Goal: Task Accomplishment & Management: Manage account settings

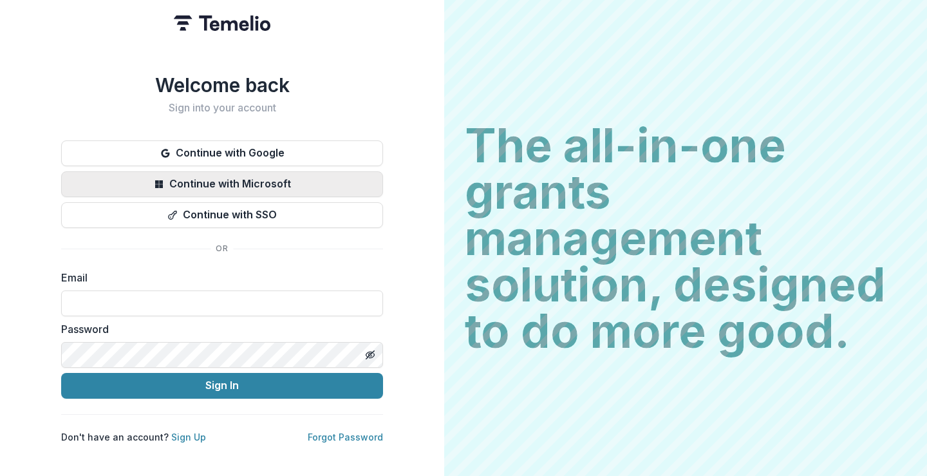
click at [286, 181] on button "Continue with Microsoft" at bounding box center [222, 184] width 322 height 26
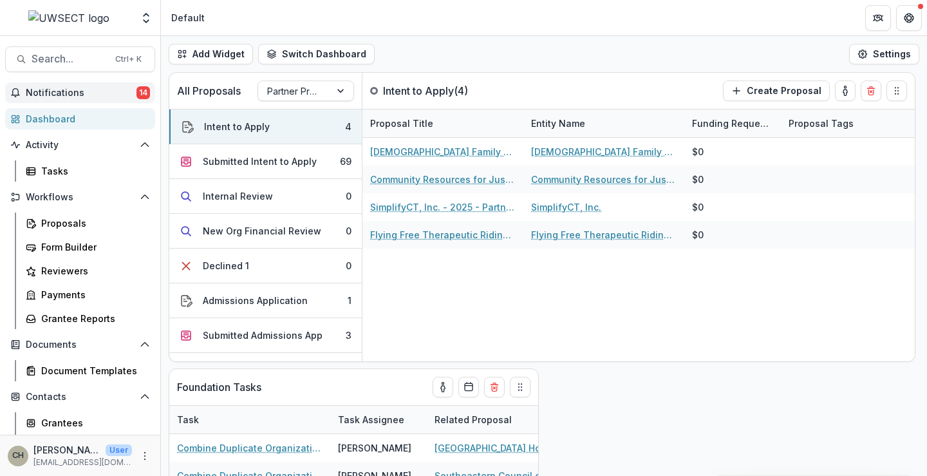
click at [93, 95] on span "Notifications" at bounding box center [81, 93] width 111 height 11
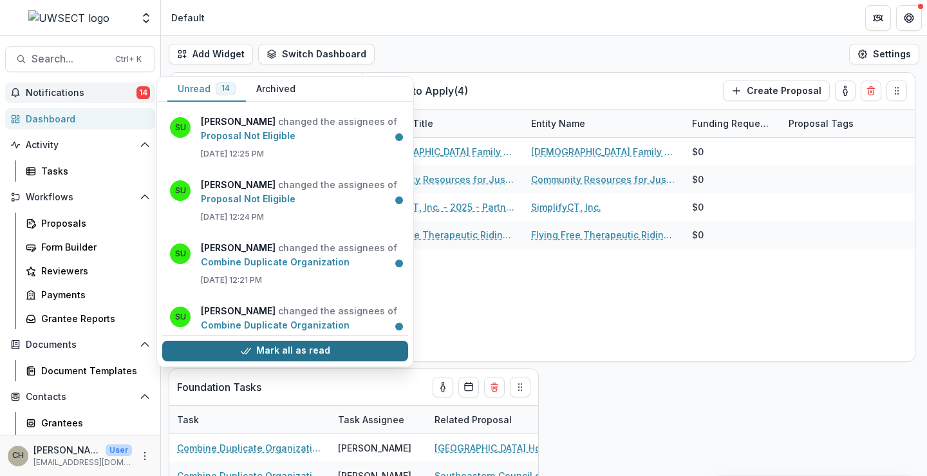
click at [315, 351] on button "Mark all as read" at bounding box center [285, 351] width 246 height 21
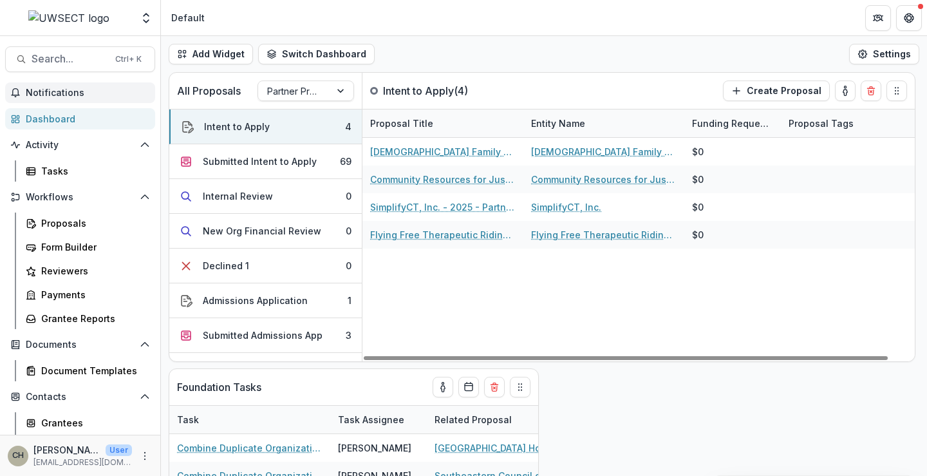
click at [415, 16] on header "Default" at bounding box center [544, 17] width 766 height 35
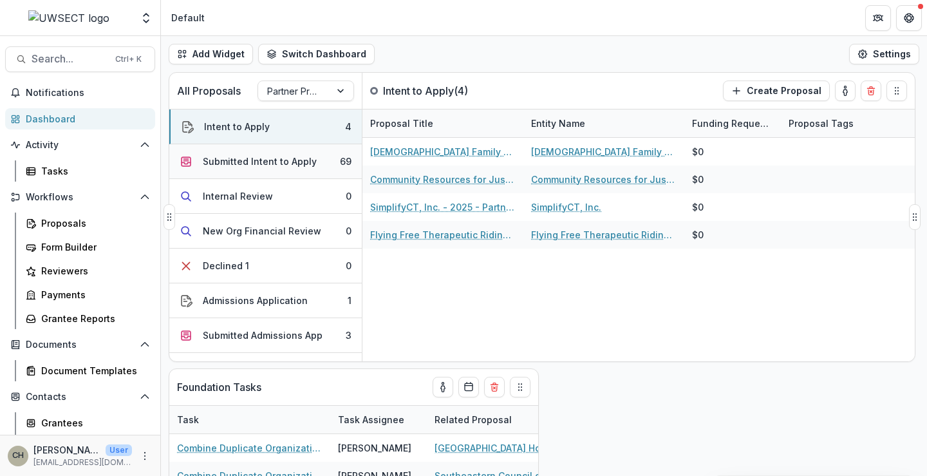
click at [254, 155] on div "Submitted Intent to Apply" at bounding box center [260, 161] width 114 height 14
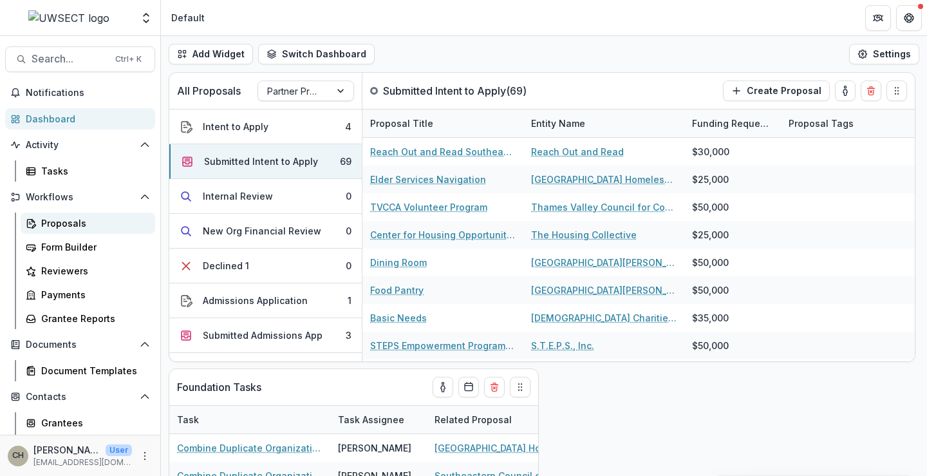
click at [68, 229] on div "Proposals" at bounding box center [93, 223] width 104 height 14
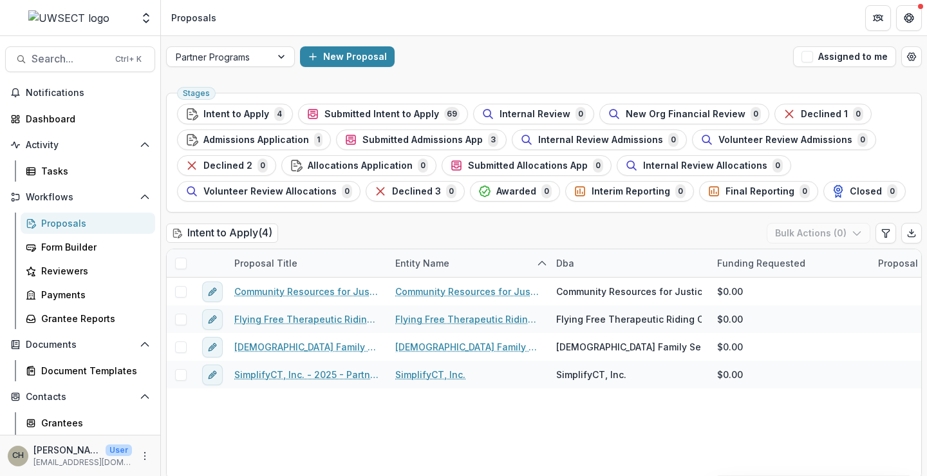
click at [324, 111] on span "Submitted Intent to Apply" at bounding box center [381, 114] width 115 height 11
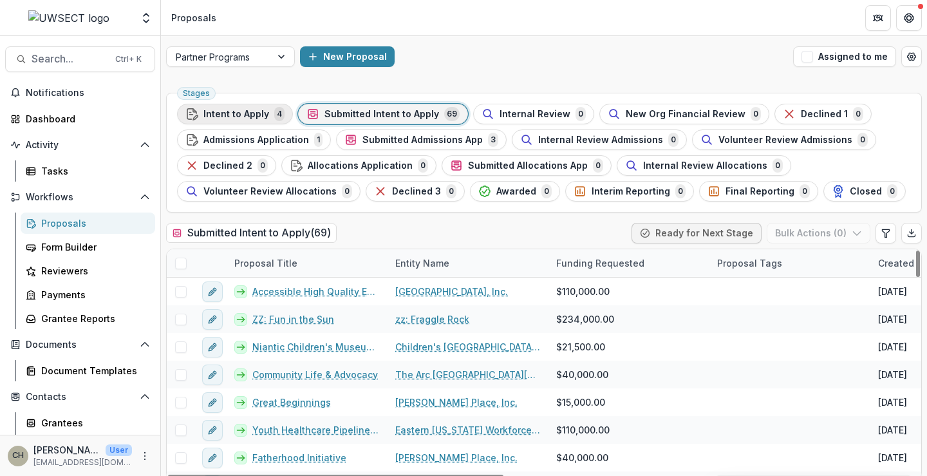
click at [256, 115] on span "Intent to Apply" at bounding box center [236, 114] width 66 height 11
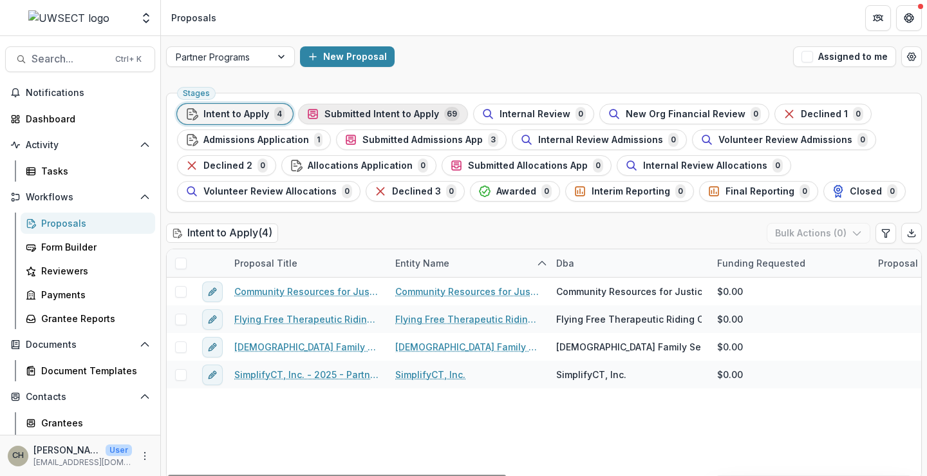
click at [339, 113] on span "Submitted Intent to Apply" at bounding box center [381, 114] width 115 height 11
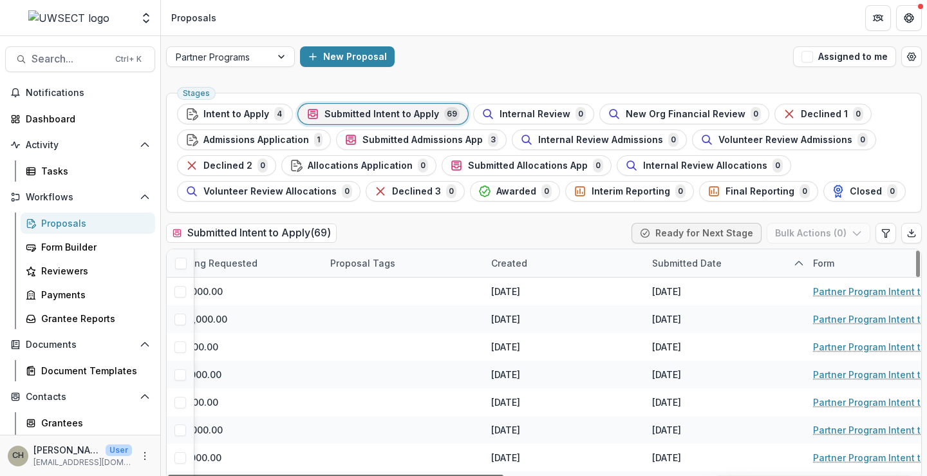
scroll to position [0, 442]
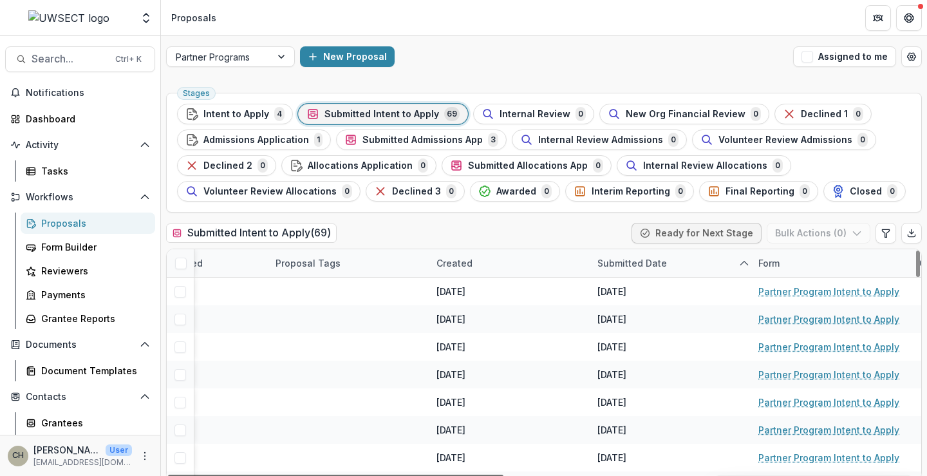
drag, startPoint x: 514, startPoint y: 470, endPoint x: 686, endPoint y: 457, distance: 172.4
click at [503, 474] on div at bounding box center [335, 476] width 335 height 4
click at [611, 262] on div "Submitted Date" at bounding box center [632, 263] width 85 height 14
click at [633, 319] on span "Sort Ascending" at bounding box center [649, 318] width 68 height 11
click at [558, 245] on div "Submitted Intent to Apply ( 69 ) Ready for Next Stage Bulk Actions ( 0 )" at bounding box center [544, 236] width 756 height 26
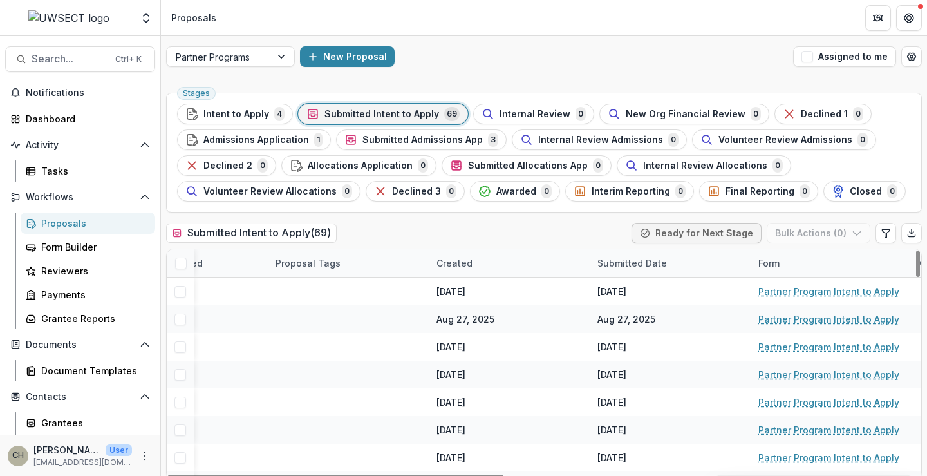
click at [628, 260] on div "Submitted Date" at bounding box center [632, 263] width 85 height 14
click at [635, 319] on span "Sort Ascending" at bounding box center [649, 318] width 68 height 11
click at [599, 230] on div "Submitted Intent to Apply ( 69 ) Ready for Next Stage Bulk Actions ( 0 )" at bounding box center [544, 236] width 756 height 26
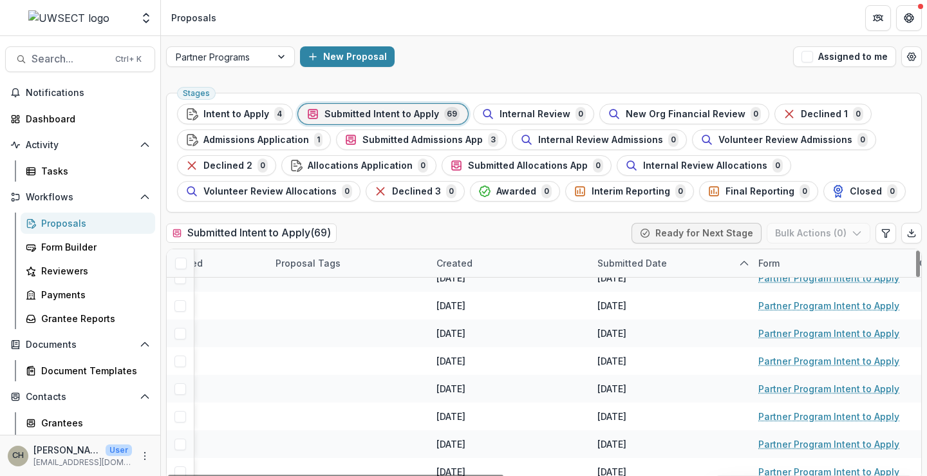
scroll to position [1708, 442]
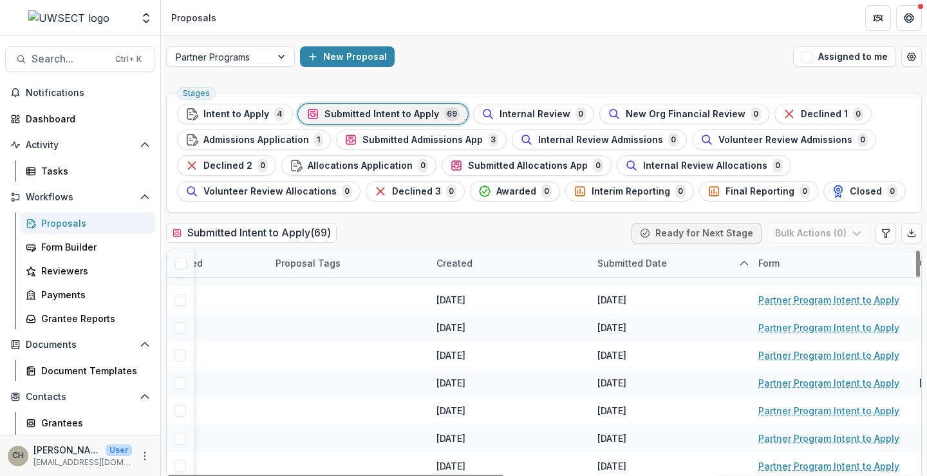
click at [627, 263] on div "Submitted Date" at bounding box center [632, 263] width 85 height 14
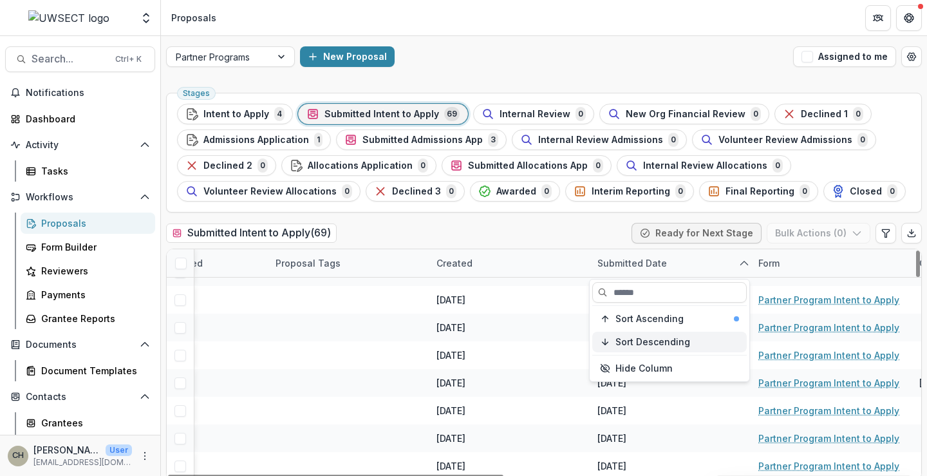
click at [637, 342] on span "Sort Descending" at bounding box center [652, 342] width 75 height 11
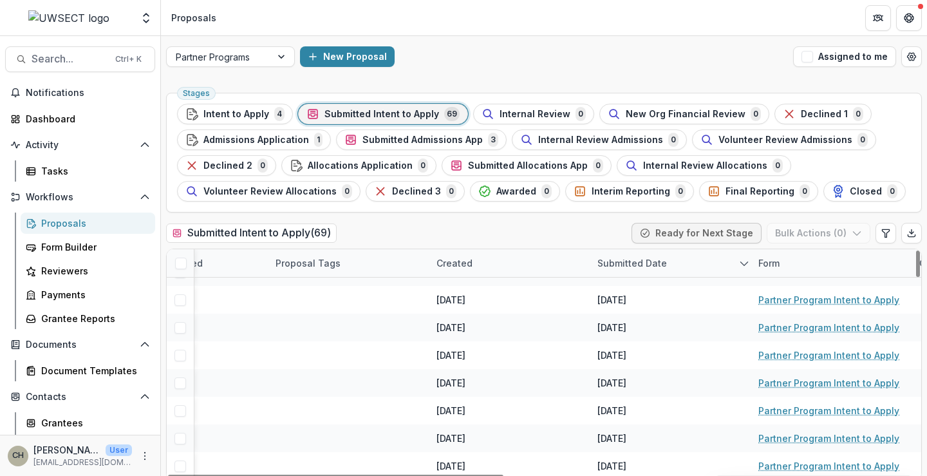
click at [587, 232] on div "Submitted Intent to Apply ( 69 ) Ready for Next Stage Bulk Actions ( 0 )" at bounding box center [544, 236] width 756 height 26
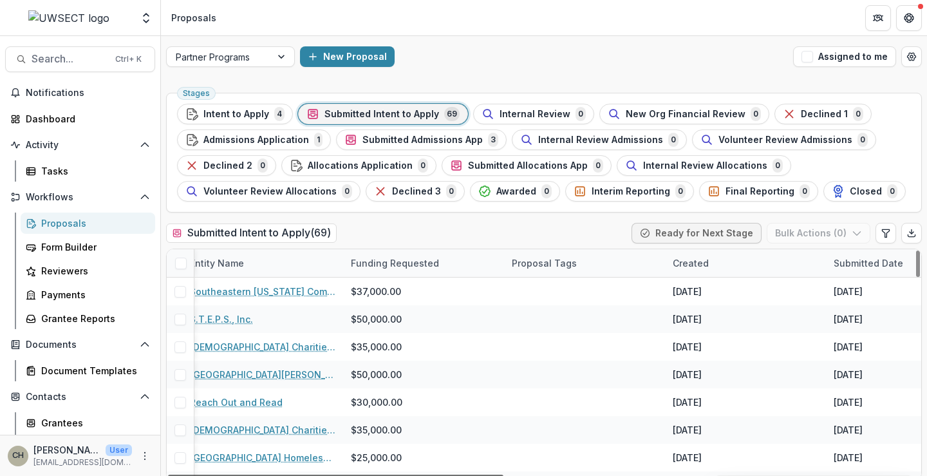
scroll to position [0, 0]
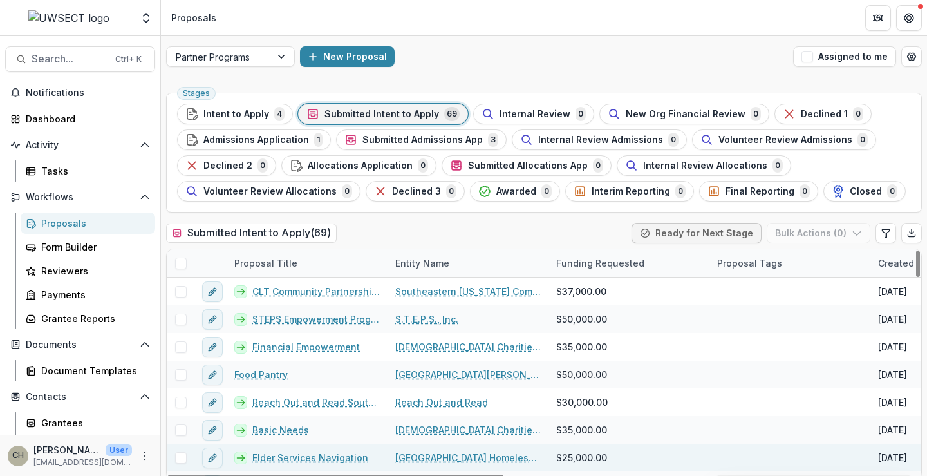
drag, startPoint x: 678, startPoint y: 474, endPoint x: 231, endPoint y: 470, distance: 446.8
click at [236, 475] on div at bounding box center [335, 476] width 335 height 4
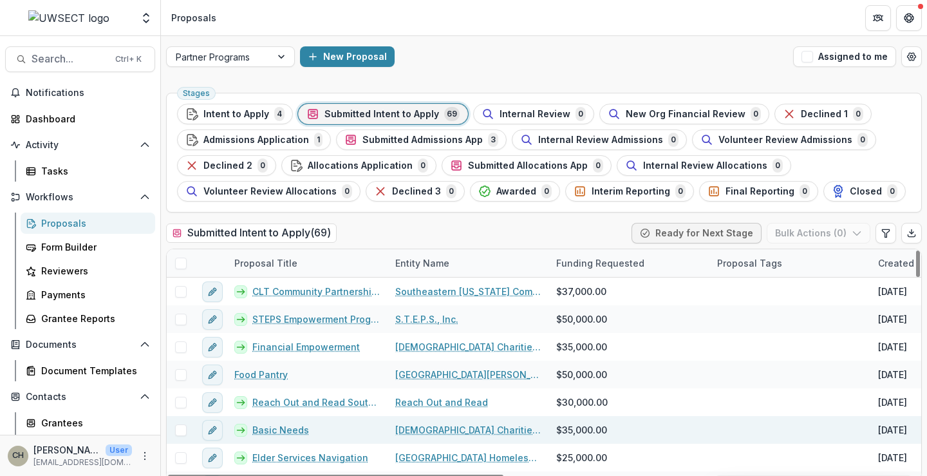
drag, startPoint x: 434, startPoint y: 474, endPoint x: 286, endPoint y: 424, distance: 156.5
click at [310, 474] on div at bounding box center [335, 476] width 335 height 4
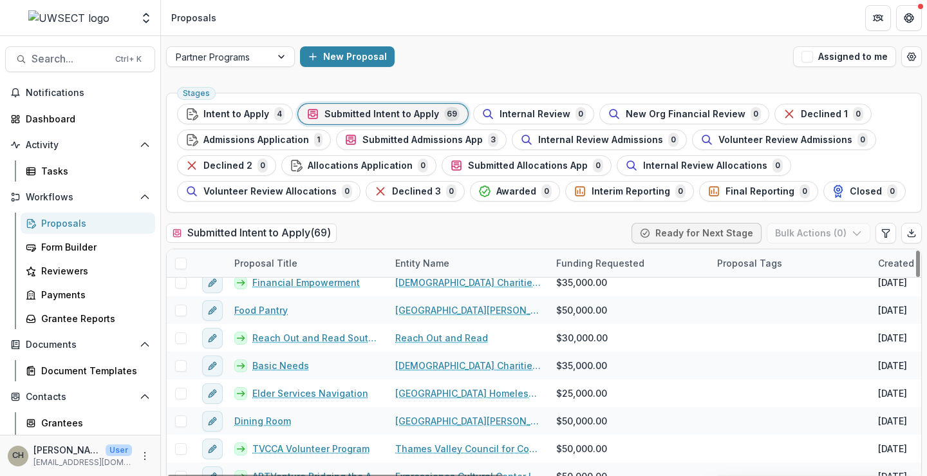
click at [350, 119] on span "Submitted Intent to Apply" at bounding box center [381, 114] width 115 height 11
click at [258, 118] on span "Intent to Apply" at bounding box center [236, 114] width 66 height 11
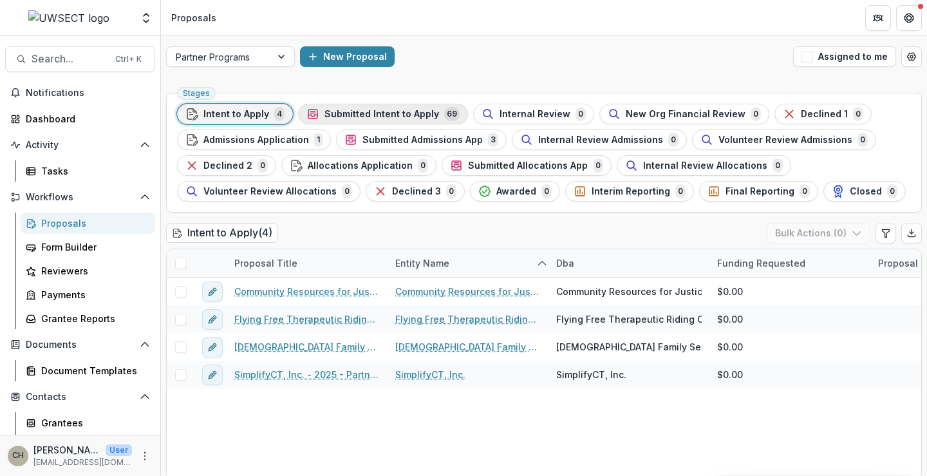
click at [324, 115] on span "Submitted Intent to Apply" at bounding box center [381, 114] width 115 height 11
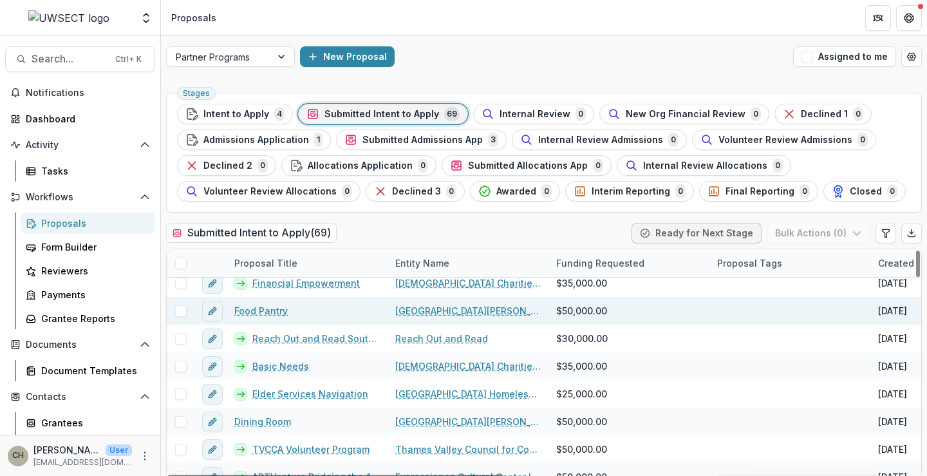
scroll to position [64, 0]
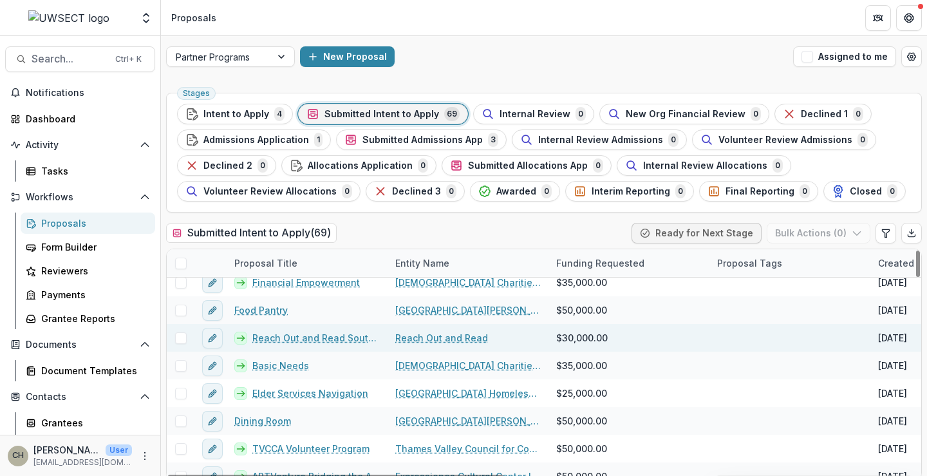
click at [427, 338] on link "Reach Out and Read" at bounding box center [441, 338] width 93 height 14
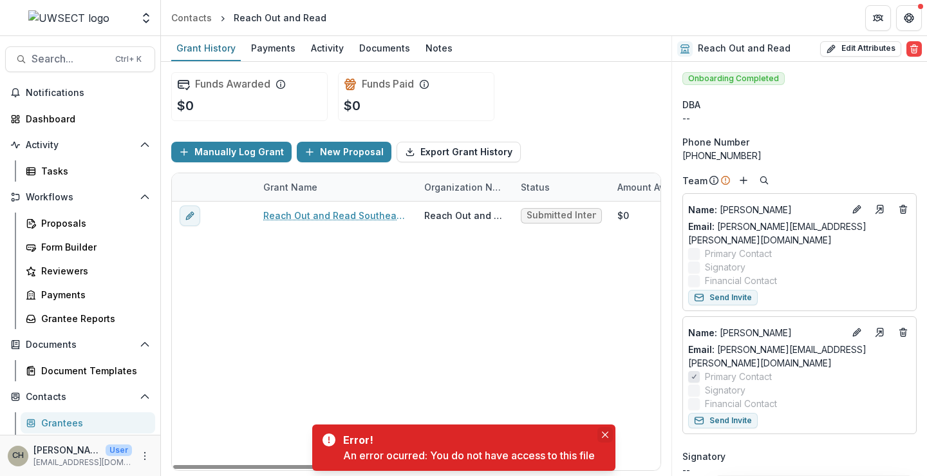
click at [606, 435] on icon "Close" at bounding box center [604, 434] width 6 height 6
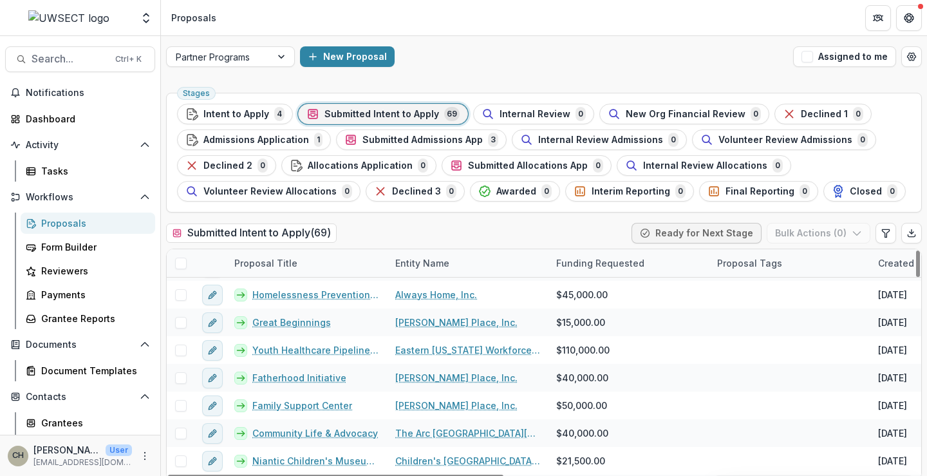
scroll to position [1708, 0]
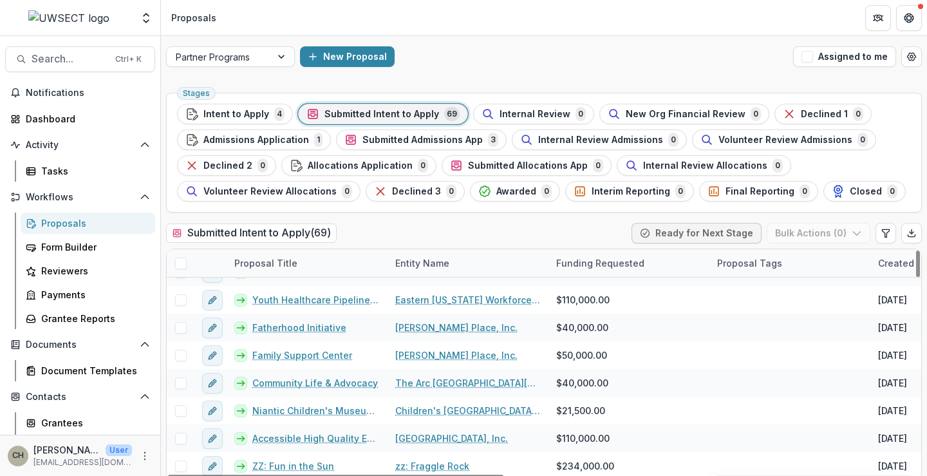
click at [173, 260] on div at bounding box center [181, 263] width 28 height 28
click at [177, 261] on span at bounding box center [181, 263] width 12 height 12
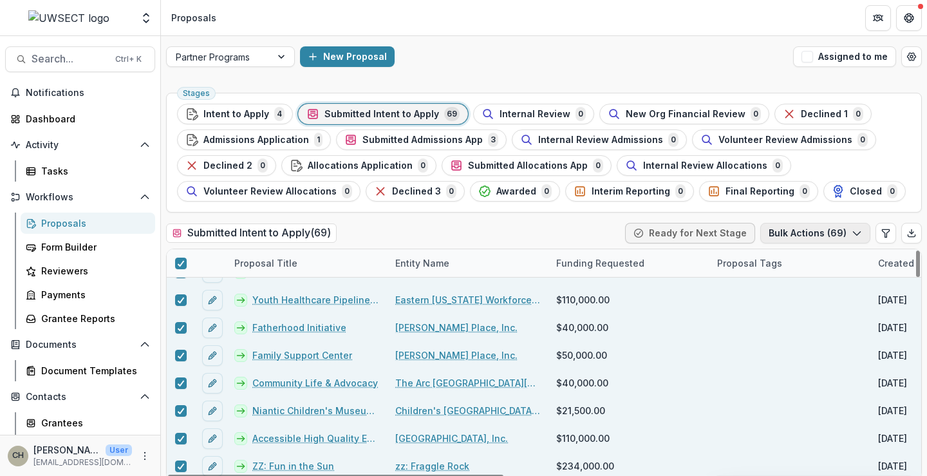
click at [854, 235] on icon "button" at bounding box center [857, 233] width 10 height 10
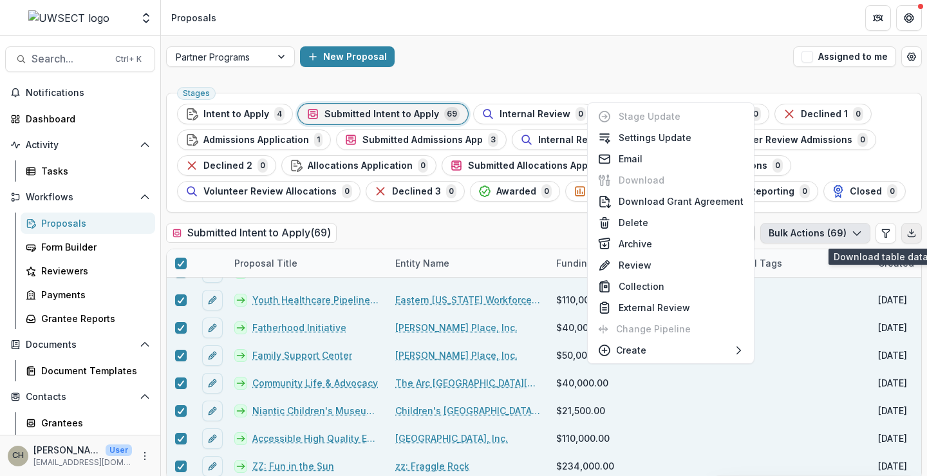
click at [907, 234] on icon "Export table data" at bounding box center [911, 233] width 10 height 10
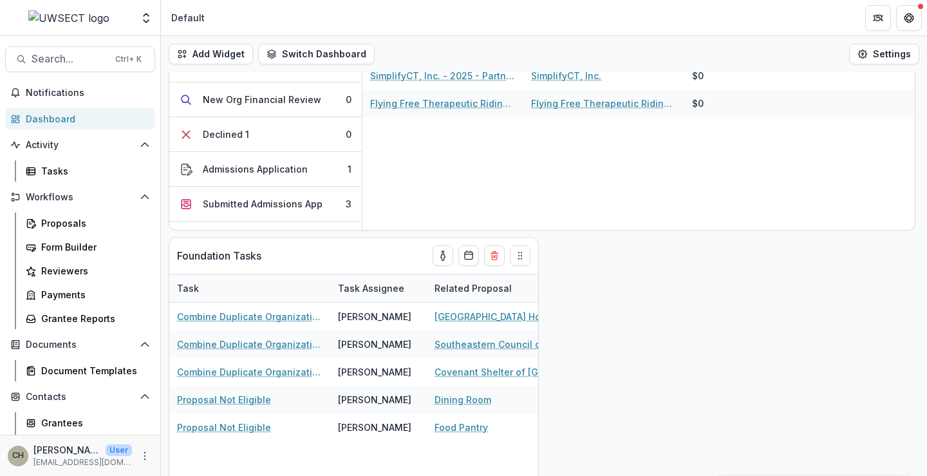
scroll to position [182, 0]
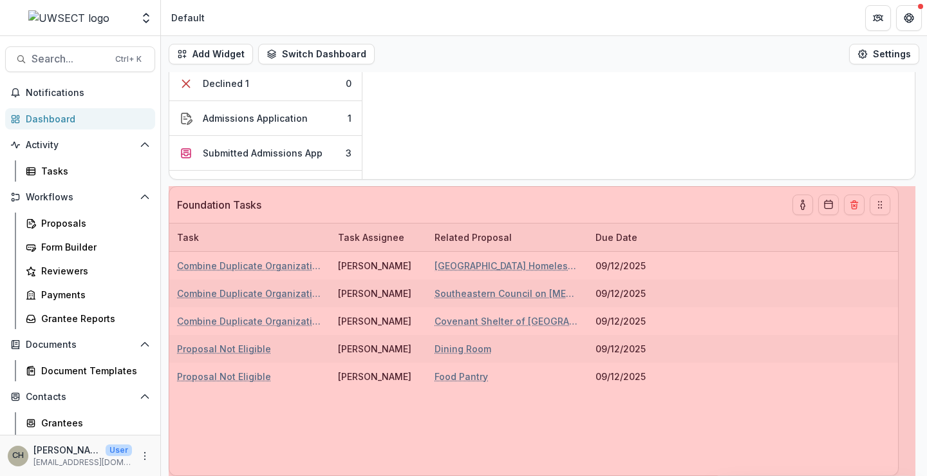
drag, startPoint x: 538, startPoint y: 326, endPoint x: 897, endPoint y: 305, distance: 360.4
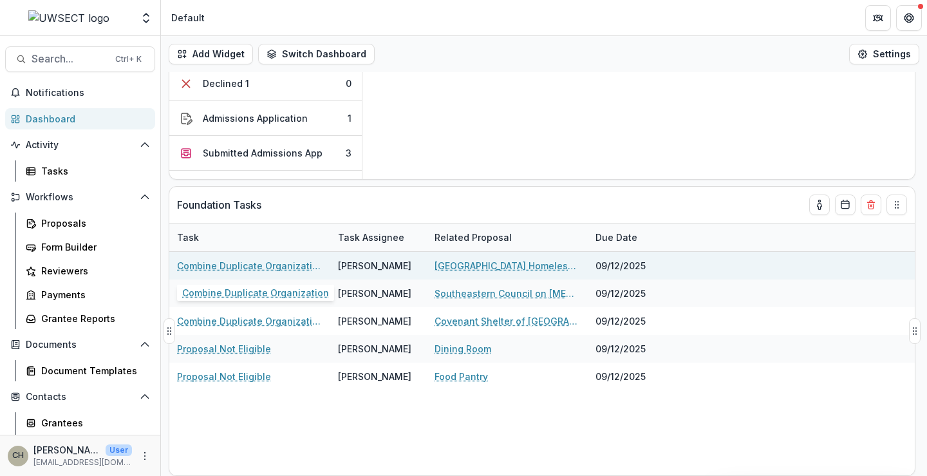
click at [261, 268] on link "Combine Duplicate Organization" at bounding box center [249, 266] width 145 height 14
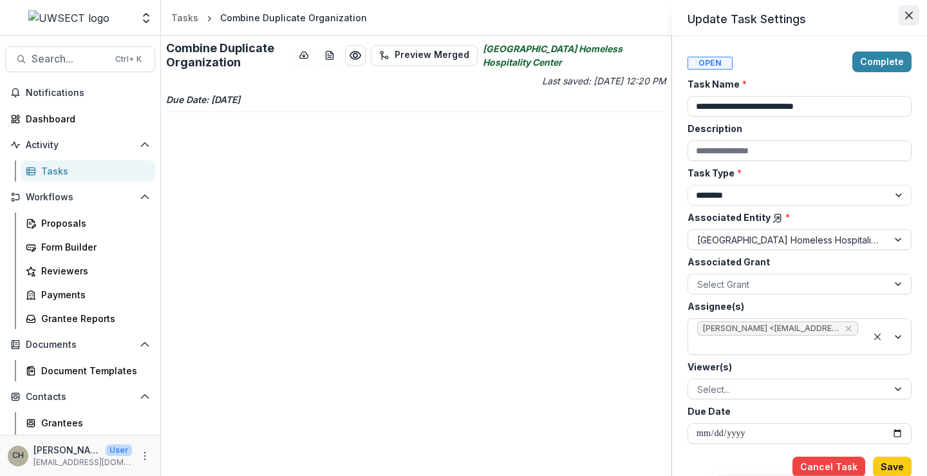
click at [913, 19] on button "Close" at bounding box center [909, 15] width 21 height 21
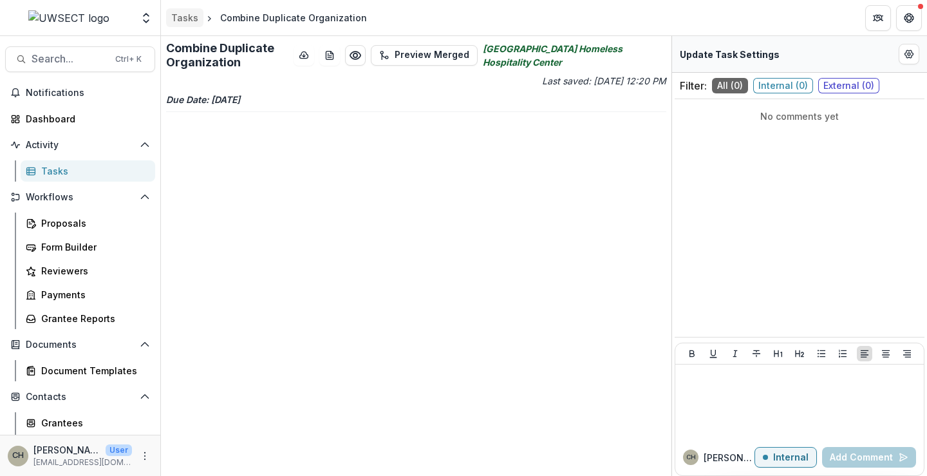
click at [189, 22] on div "Tasks" at bounding box center [184, 18] width 27 height 14
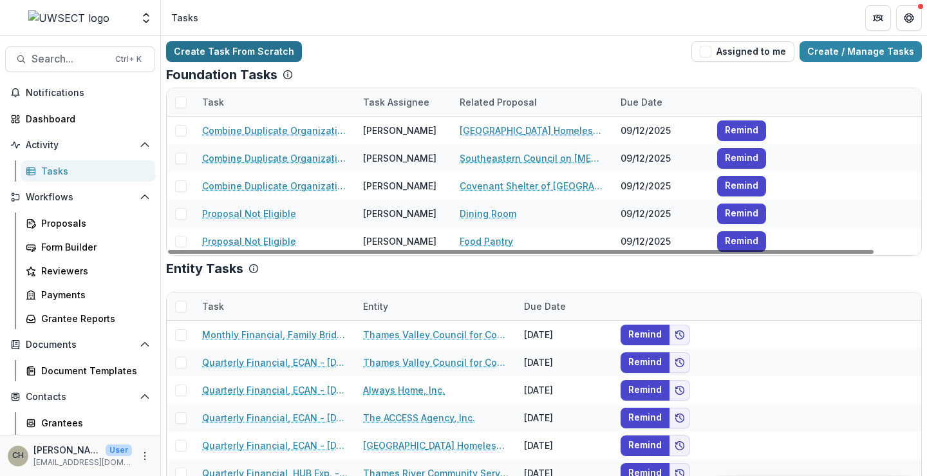
click at [216, 51] on link "Create Task From Scratch" at bounding box center [234, 51] width 136 height 21
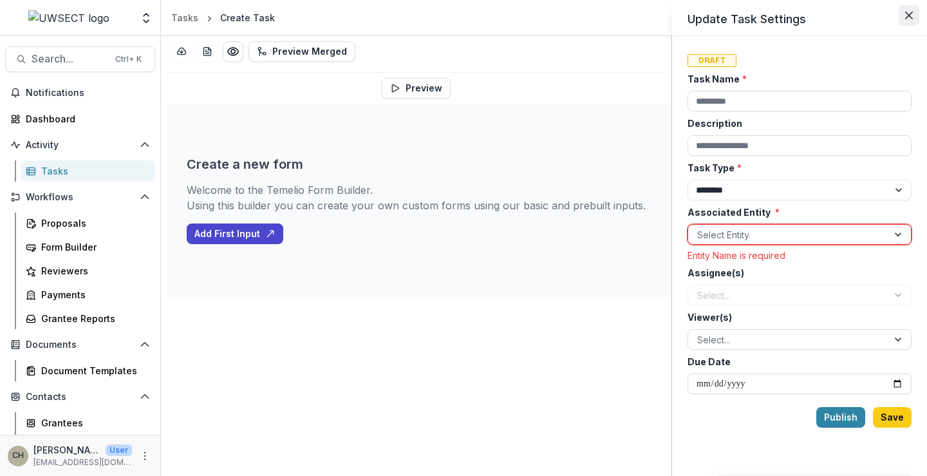
click at [909, 17] on icon "Close" at bounding box center [909, 16] width 8 height 8
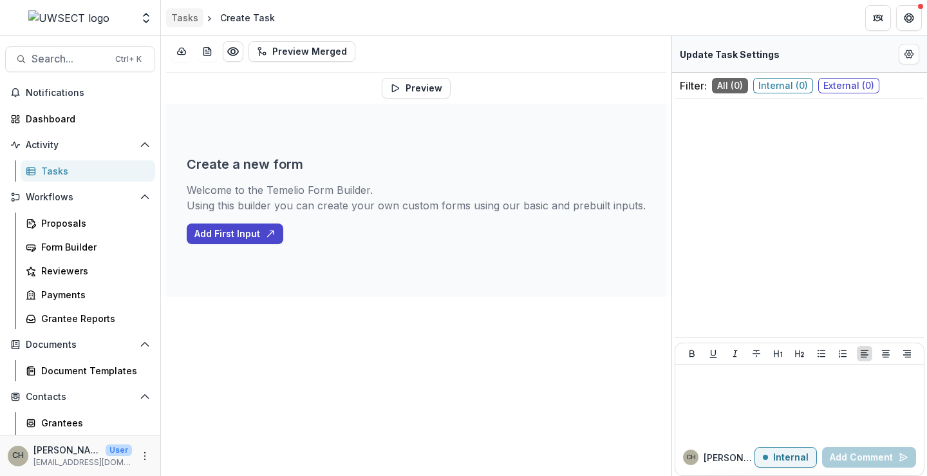
click at [172, 17] on div "Tasks" at bounding box center [184, 18] width 27 height 14
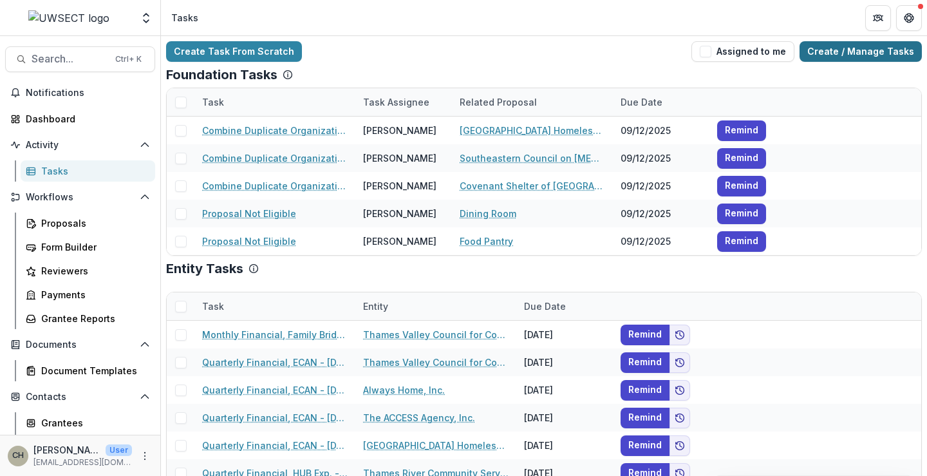
click at [844, 52] on link "Create / Manage Tasks" at bounding box center [861, 51] width 122 height 21
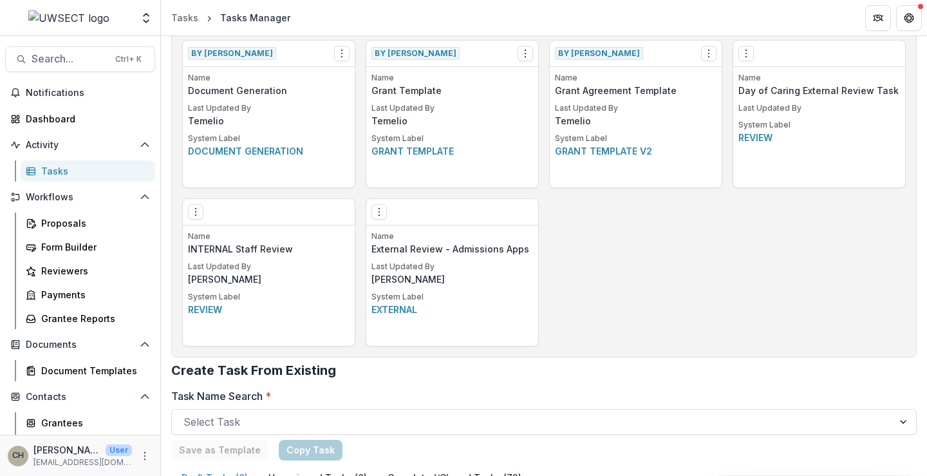
scroll to position [923, 0]
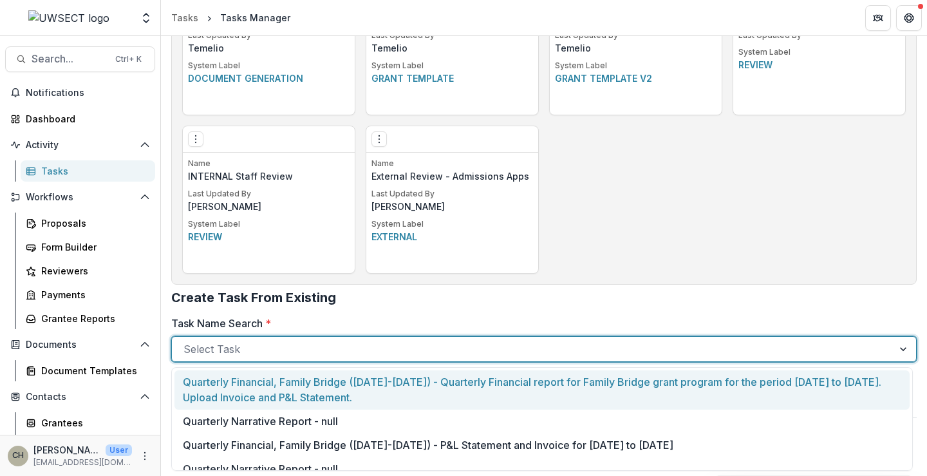
click at [308, 349] on div at bounding box center [532, 349] width 698 height 18
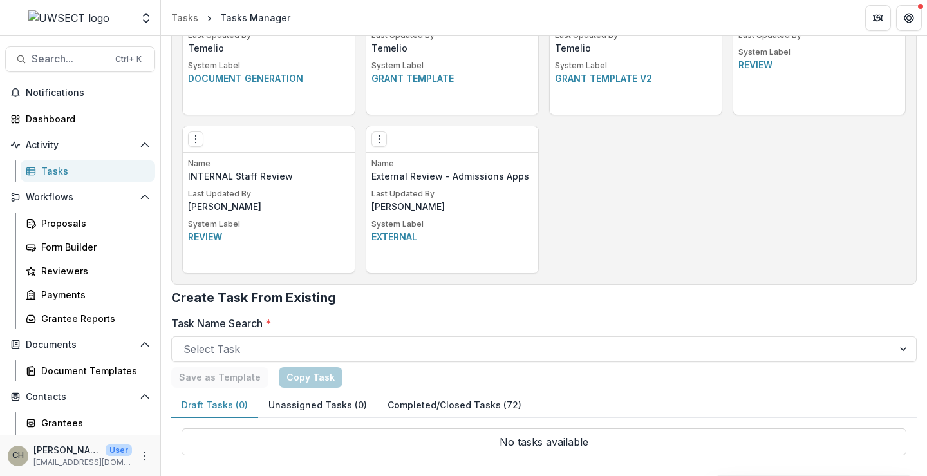
click at [223, 358] on div "Select Task" at bounding box center [532, 349] width 721 height 21
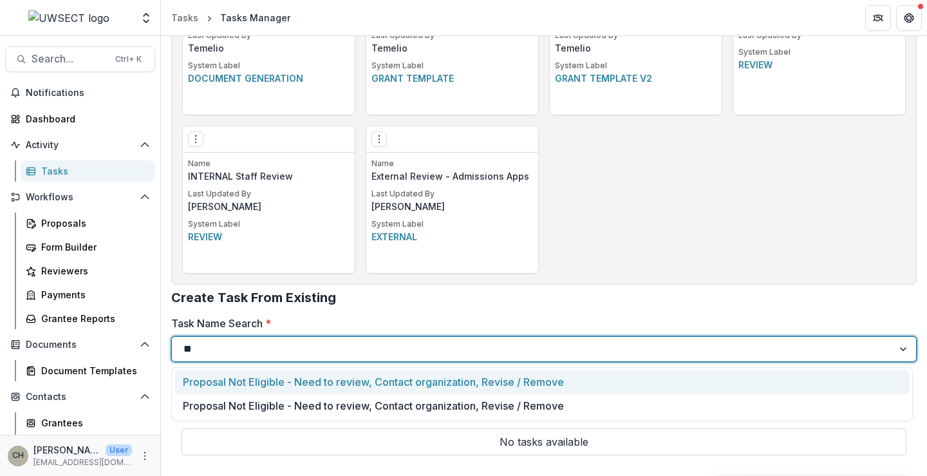
type input "***"
click at [413, 380] on div "Proposal Not Eligible - Need to review, Contact organization, Revise / Remove" at bounding box center [541, 382] width 735 height 24
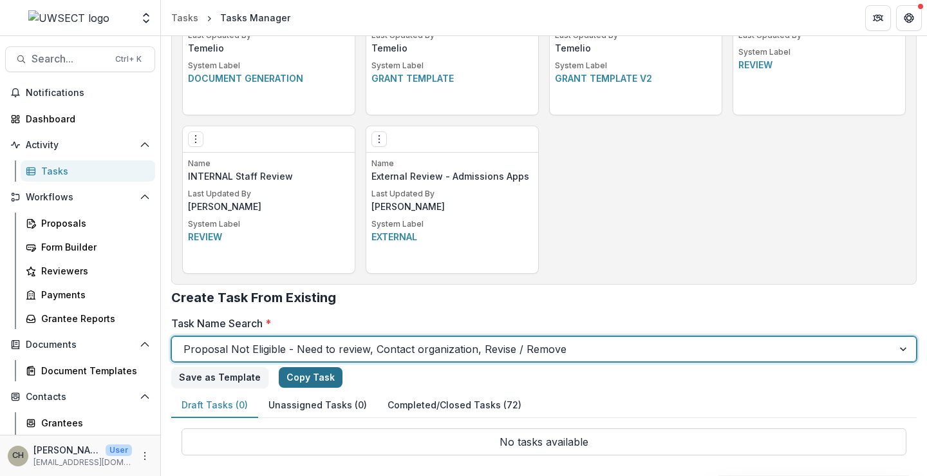
click at [290, 378] on link "Copy Task" at bounding box center [311, 377] width 64 height 21
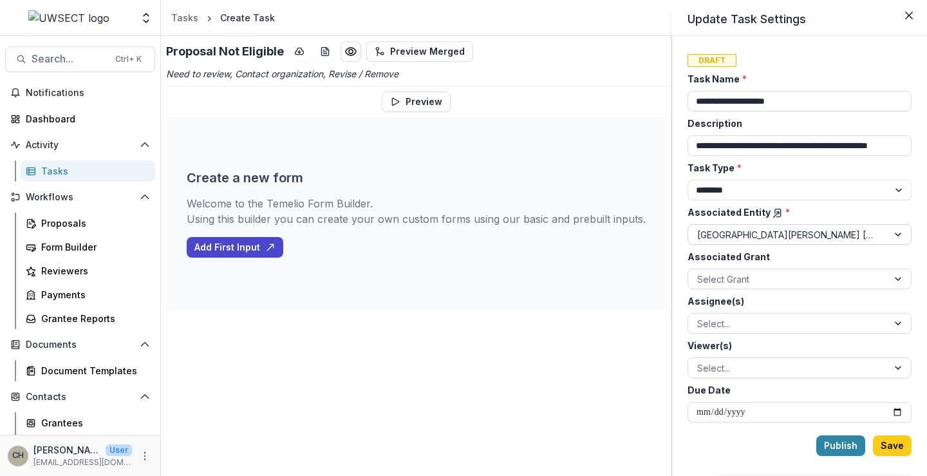
click at [763, 236] on div at bounding box center [788, 235] width 182 height 16
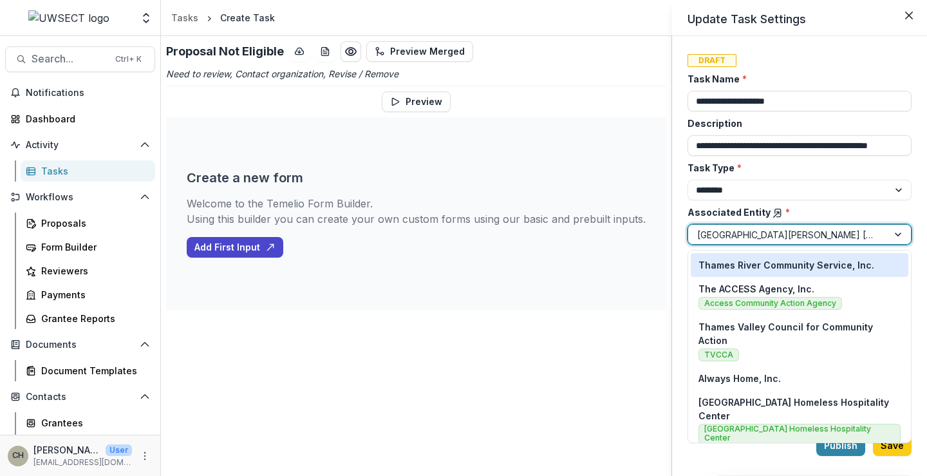
click at [763, 236] on div at bounding box center [788, 235] width 182 height 16
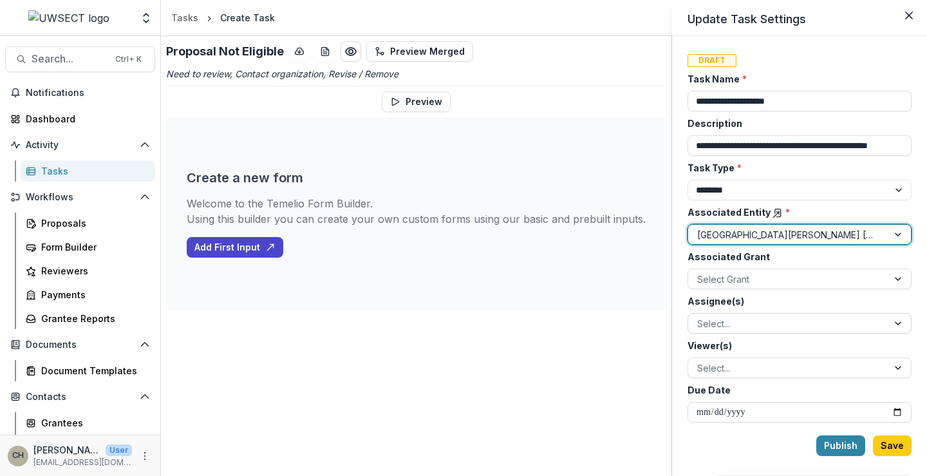
click at [723, 324] on div at bounding box center [788, 323] width 182 height 16
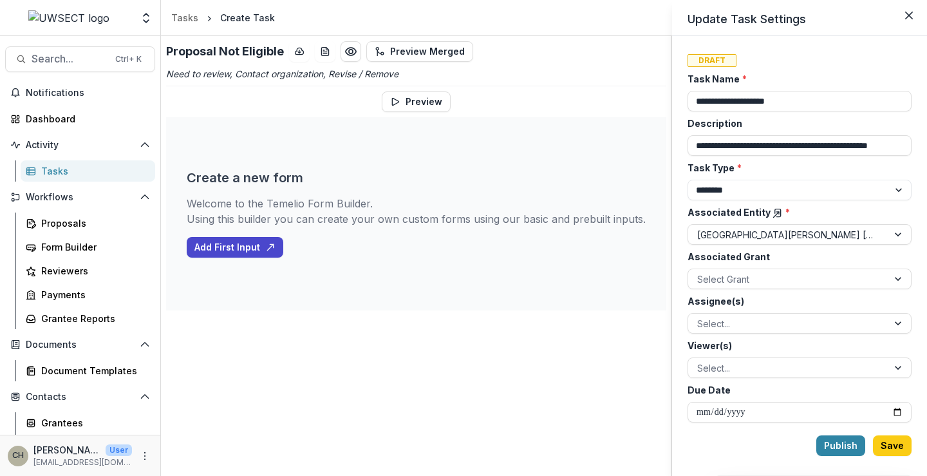
click at [577, 325] on div "**********" at bounding box center [463, 238] width 927 height 476
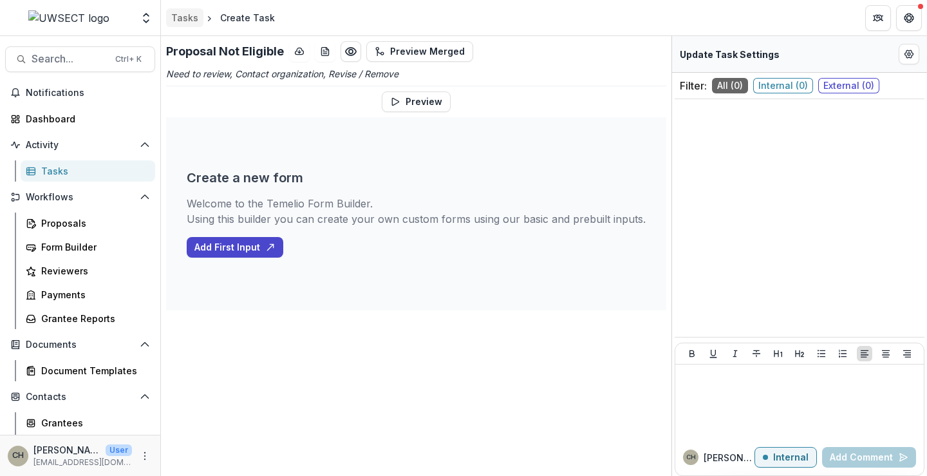
click at [190, 18] on div "Tasks" at bounding box center [184, 18] width 27 height 14
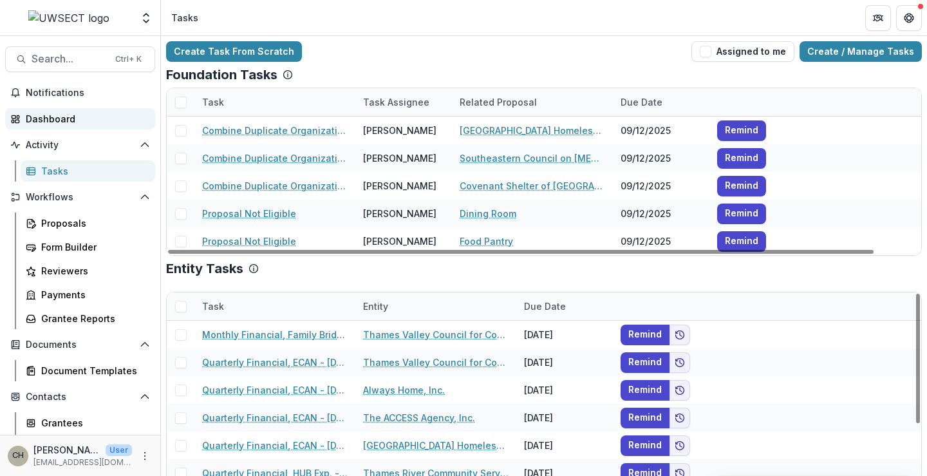
click at [71, 118] on div "Dashboard" at bounding box center [85, 119] width 119 height 14
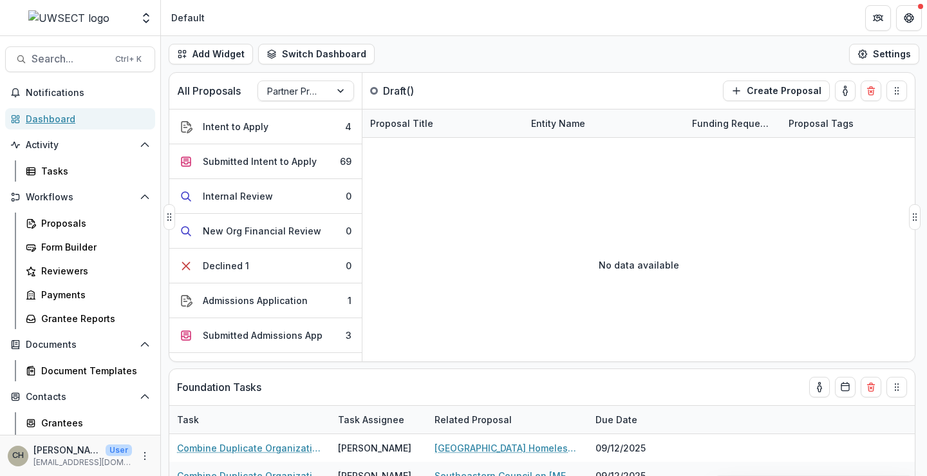
scroll to position [182, 0]
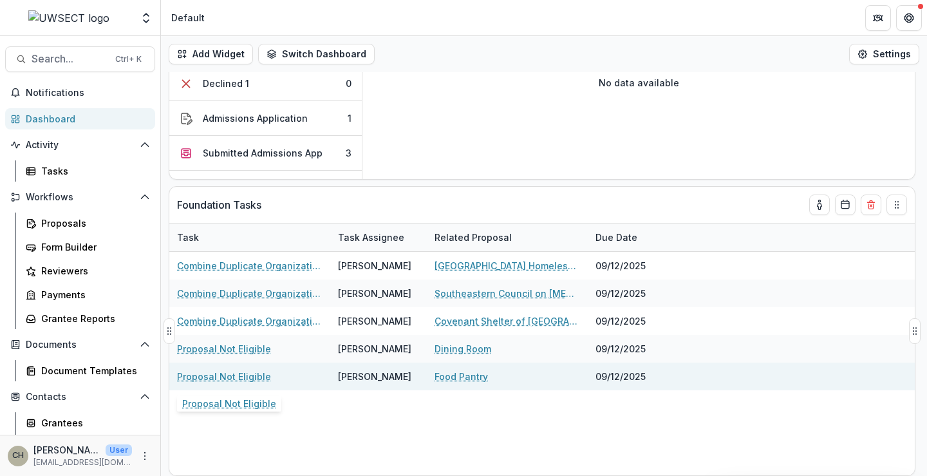
click at [225, 375] on link "Proposal Not Eligible" at bounding box center [224, 377] width 94 height 14
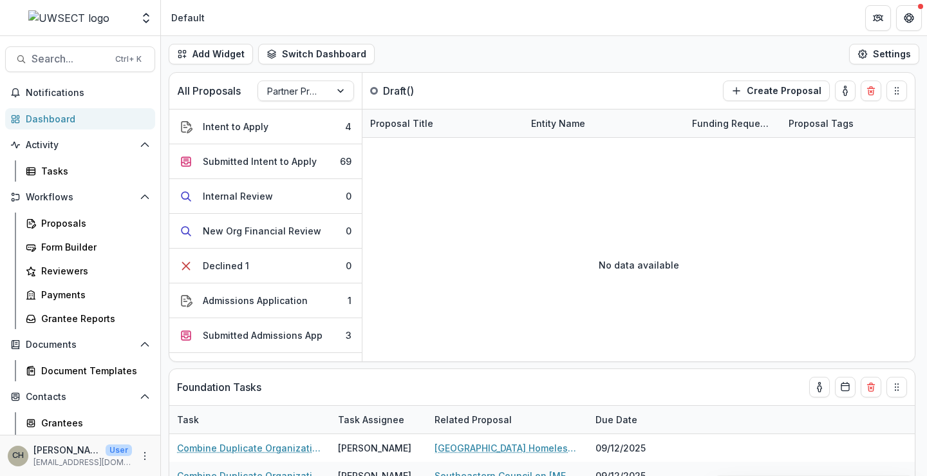
scroll to position [182, 0]
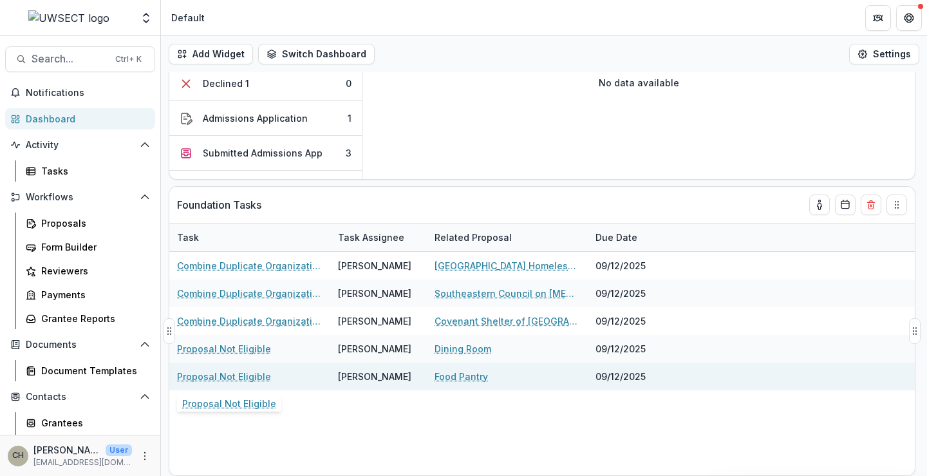
click at [224, 376] on link "Proposal Not Eligible" at bounding box center [224, 377] width 94 height 14
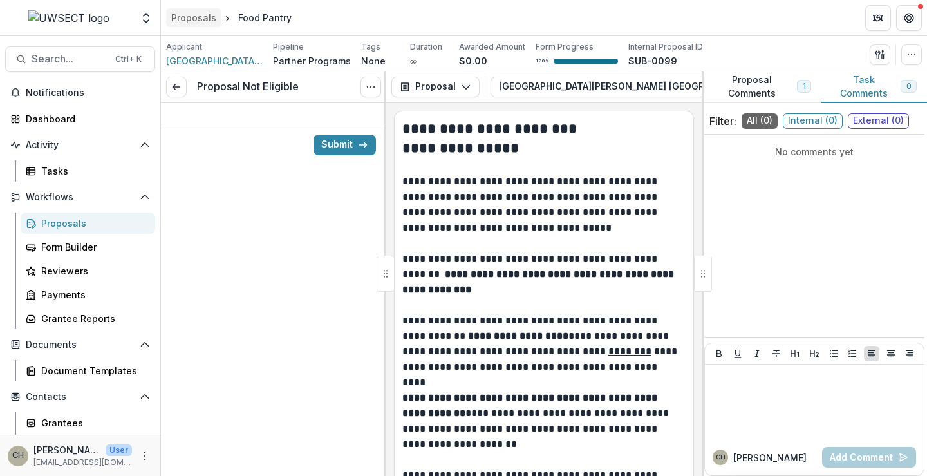
click at [185, 17] on div "Proposals" at bounding box center [193, 18] width 45 height 14
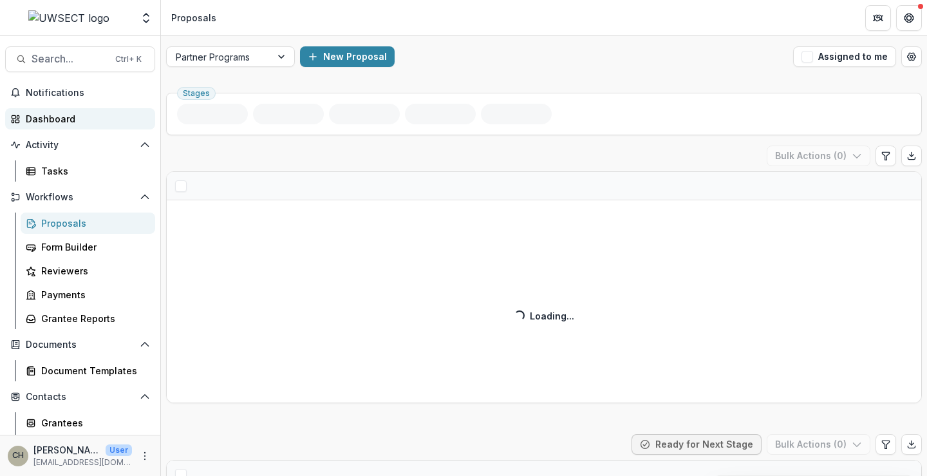
click at [55, 120] on div "Dashboard" at bounding box center [85, 119] width 119 height 14
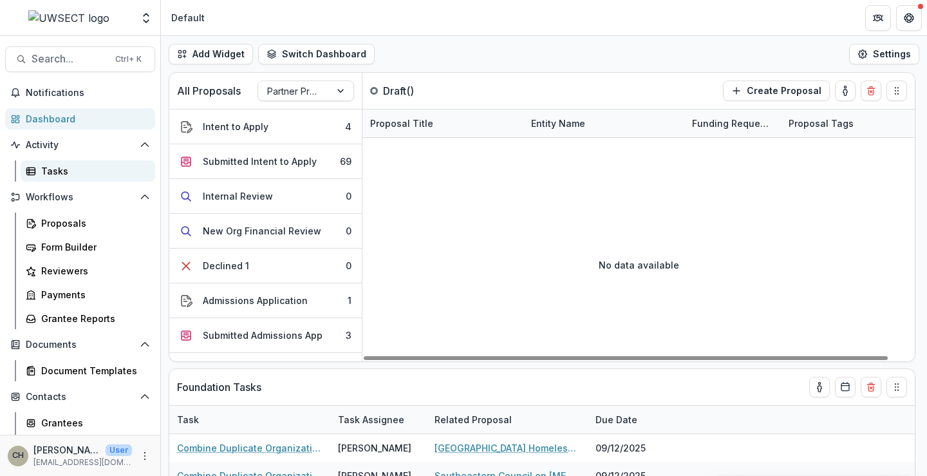
click at [44, 177] on div "Tasks" at bounding box center [93, 171] width 104 height 14
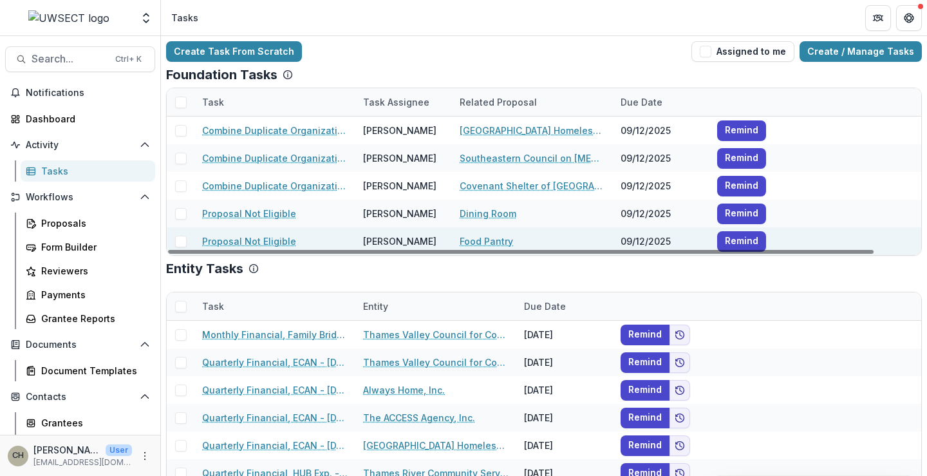
click at [183, 241] on span at bounding box center [181, 242] width 12 height 12
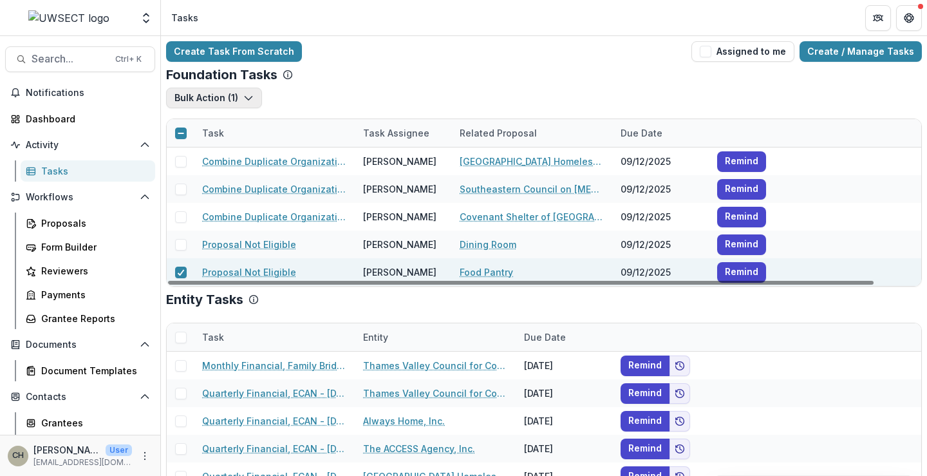
click at [241, 99] on button "Bulk Action ( 1 )" at bounding box center [214, 98] width 96 height 21
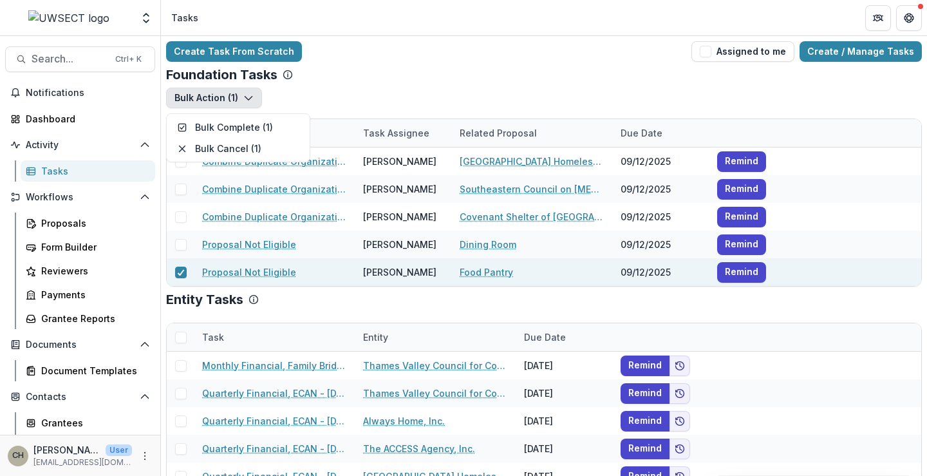
click at [415, 73] on div "Foundation Tasks" at bounding box center [544, 74] width 756 height 15
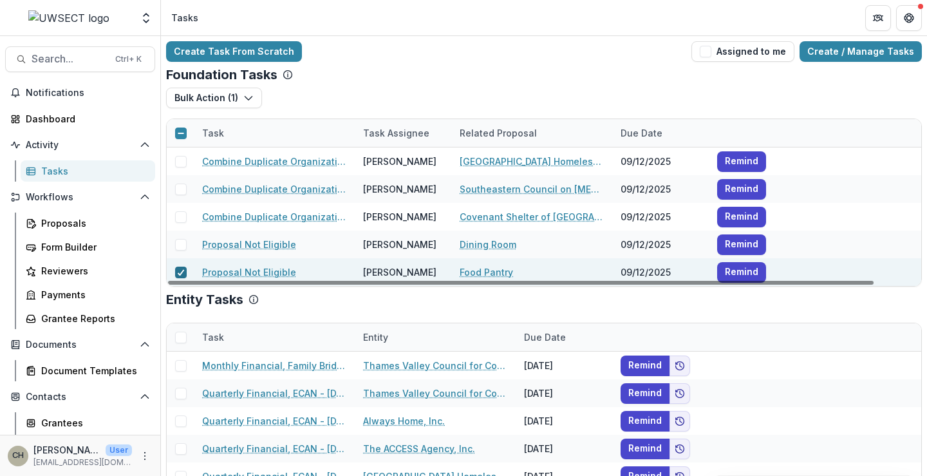
click at [181, 273] on polyline at bounding box center [181, 272] width 6 height 5
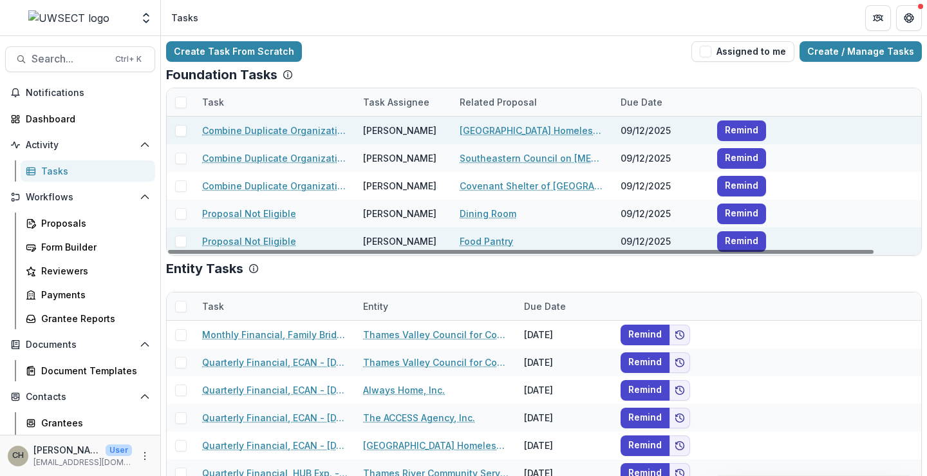
click at [244, 129] on link "Combine Duplicate Organization" at bounding box center [274, 131] width 145 height 14
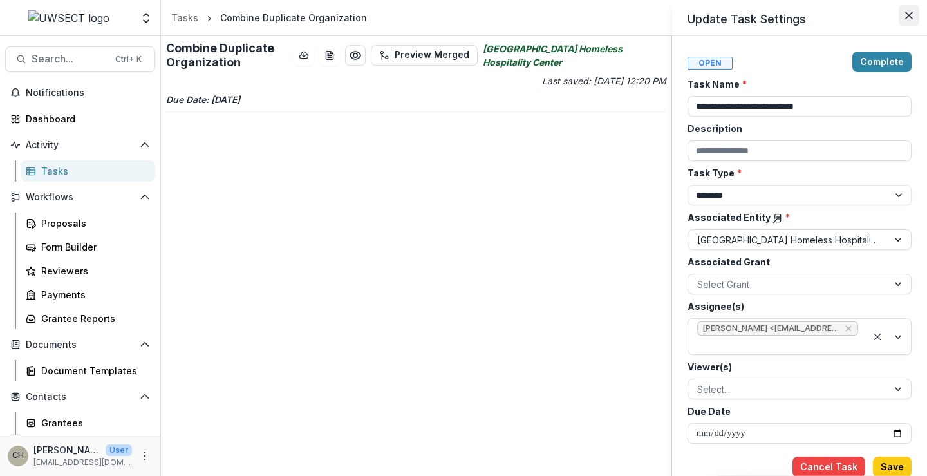
click at [910, 13] on icon "Close" at bounding box center [909, 16] width 8 height 8
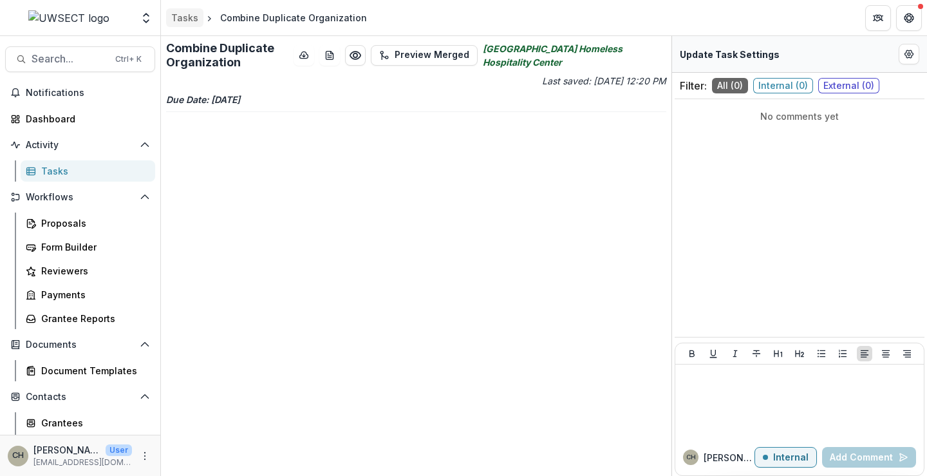
click at [182, 19] on div "Tasks" at bounding box center [184, 18] width 27 height 14
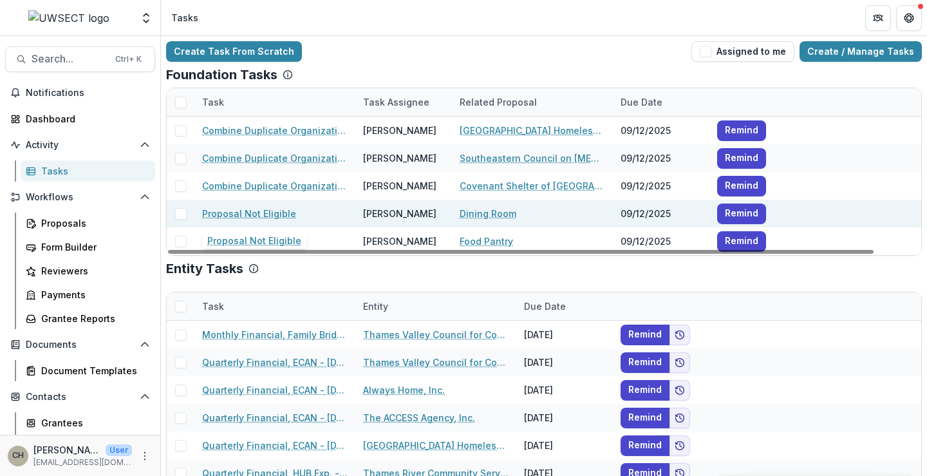
click at [220, 215] on link "Proposal Not Eligible" at bounding box center [249, 214] width 94 height 14
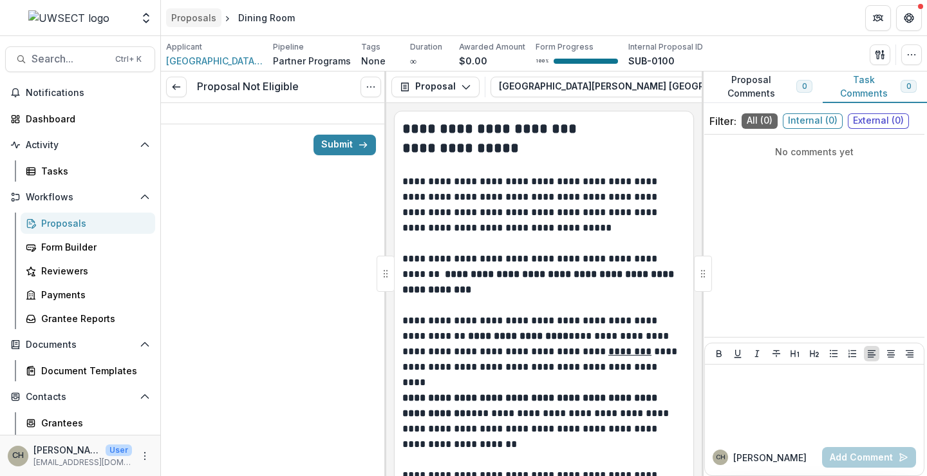
click at [202, 16] on div "Proposals" at bounding box center [193, 18] width 45 height 14
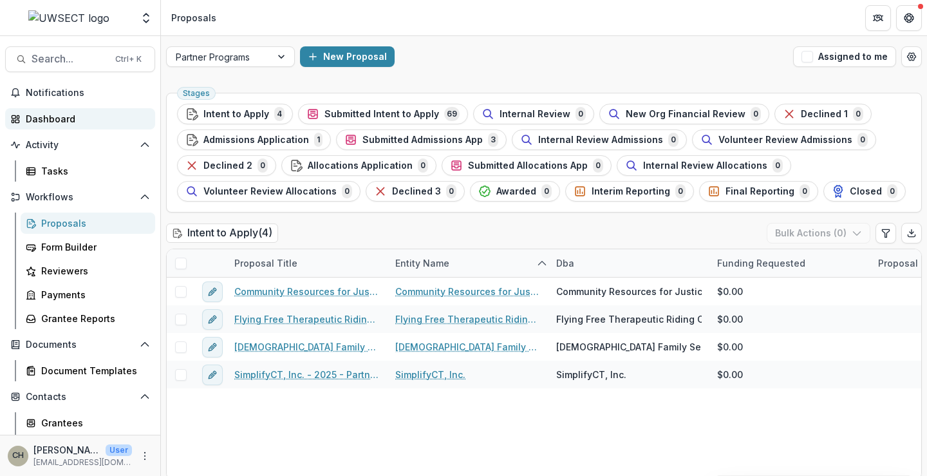
click at [59, 122] on div "Dashboard" at bounding box center [85, 119] width 119 height 14
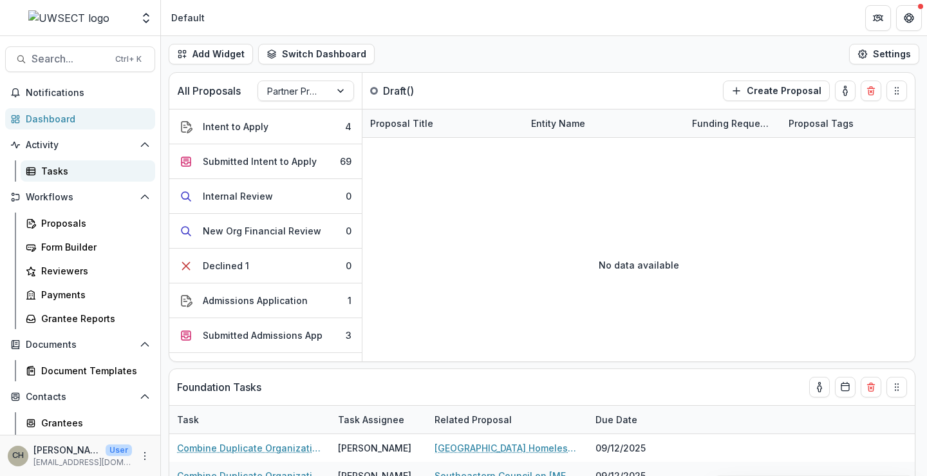
click at [62, 173] on div "Tasks" at bounding box center [93, 171] width 104 height 14
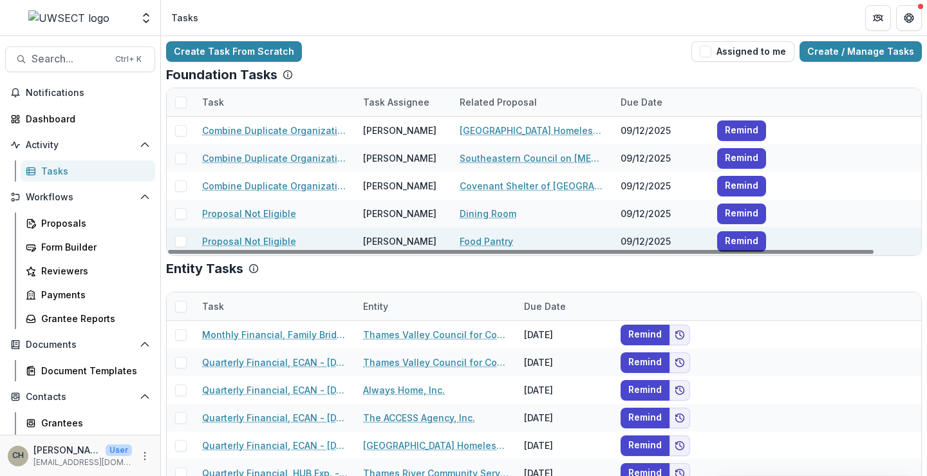
click at [260, 237] on link "Proposal Not Eligible" at bounding box center [249, 241] width 94 height 14
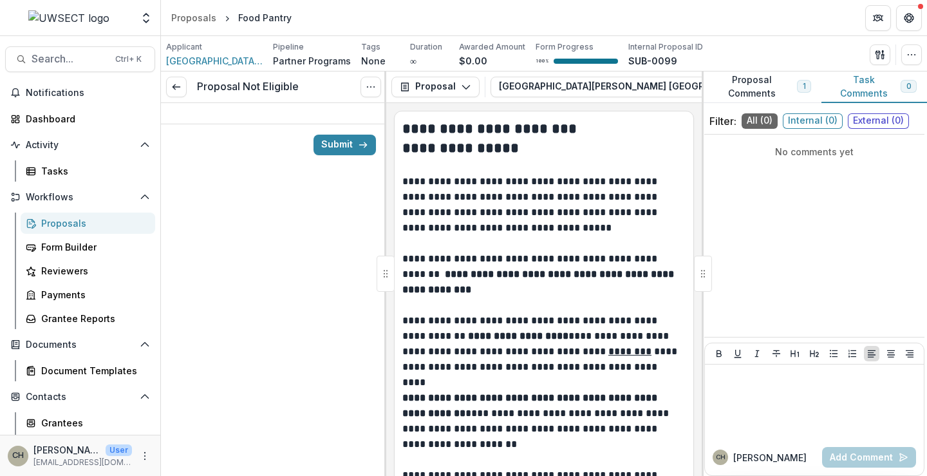
click at [760, 94] on button "Proposal Comments 1" at bounding box center [762, 87] width 120 height 32
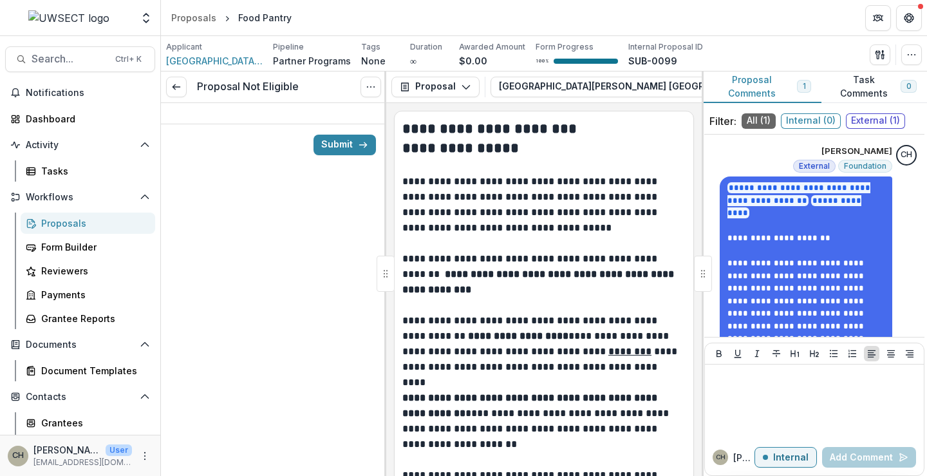
click at [862, 88] on button "Task Comments 0" at bounding box center [874, 87] width 106 height 32
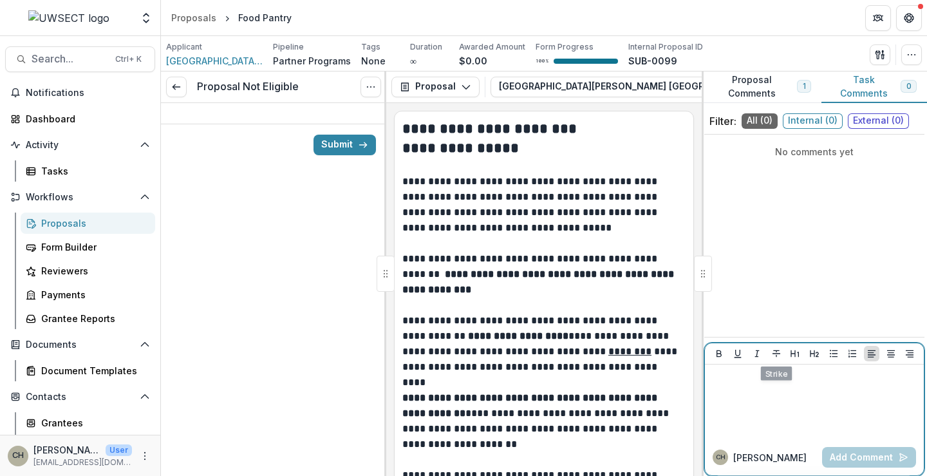
click at [775, 398] on div at bounding box center [814, 402] width 209 height 64
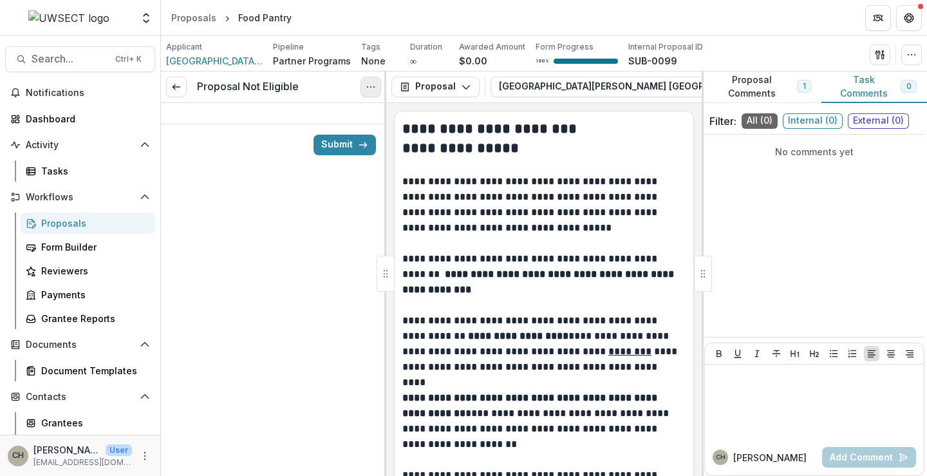
click at [364, 88] on button "Options" at bounding box center [370, 87] width 21 height 21
drag, startPoint x: 227, startPoint y: 286, endPoint x: 243, endPoint y: 268, distance: 24.6
click at [237, 275] on div "Proposal Not Eligible View task Cancel Task Submit" at bounding box center [273, 273] width 225 height 404
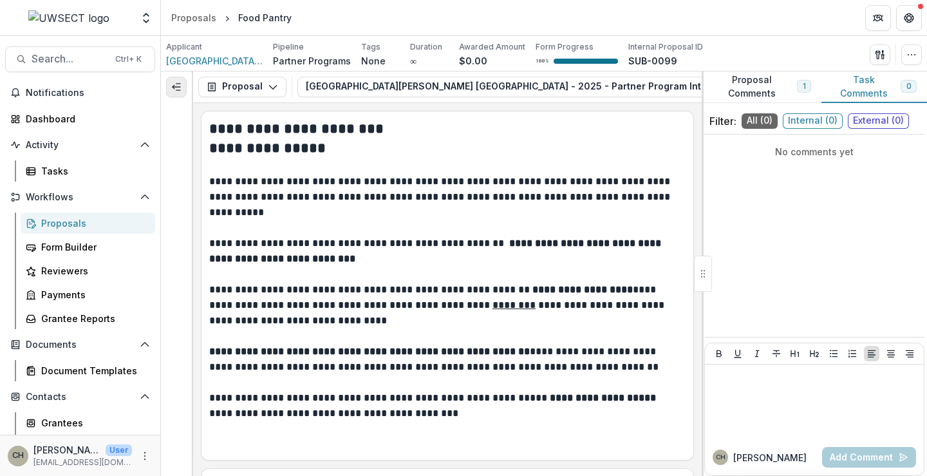
click at [179, 91] on icon "Expand left" at bounding box center [176, 87] width 10 height 10
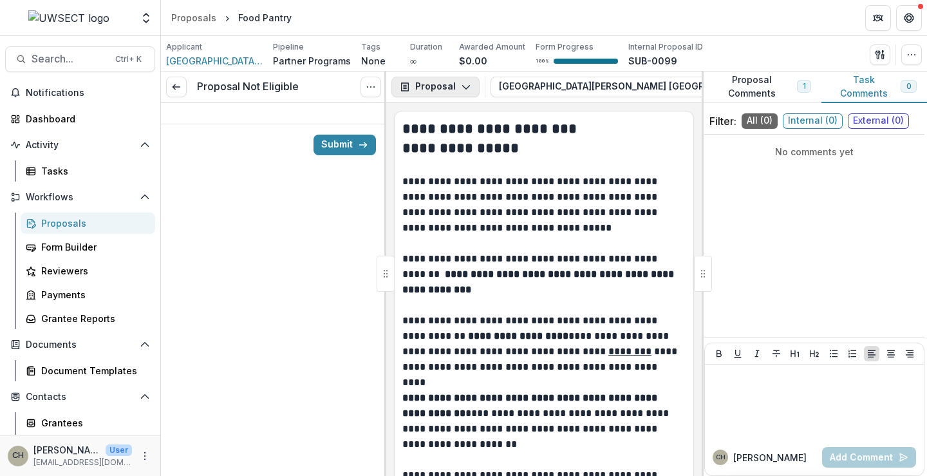
click at [443, 96] on button "Proposal" at bounding box center [435, 87] width 88 height 21
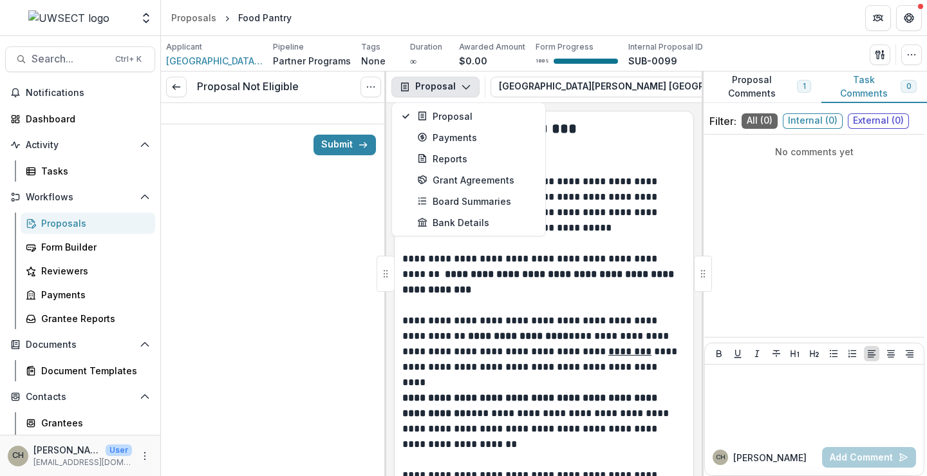
click at [308, 258] on div "Proposal Not Eligible View task Cancel Task Submit" at bounding box center [273, 273] width 225 height 404
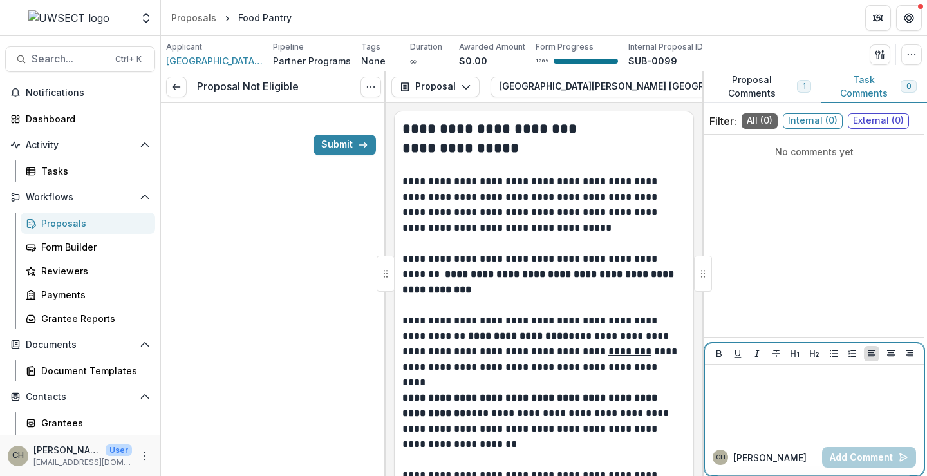
click at [797, 393] on div at bounding box center [814, 402] width 209 height 64
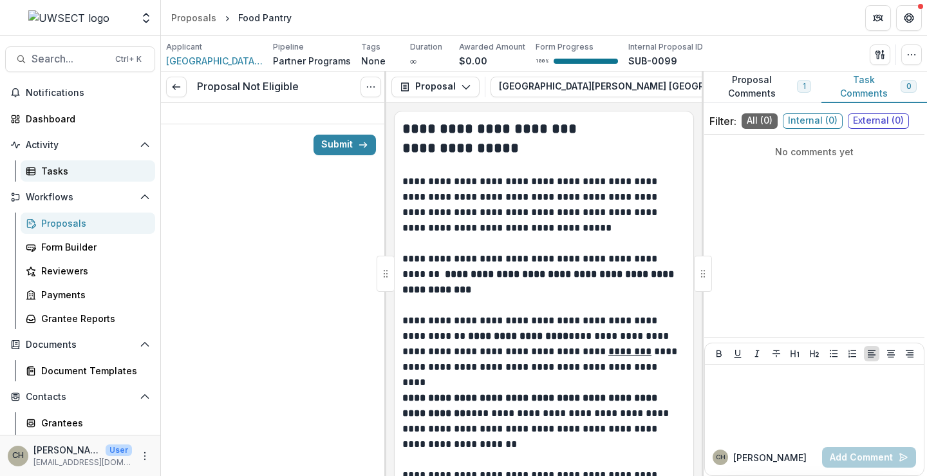
click at [51, 171] on div "Tasks" at bounding box center [93, 171] width 104 height 14
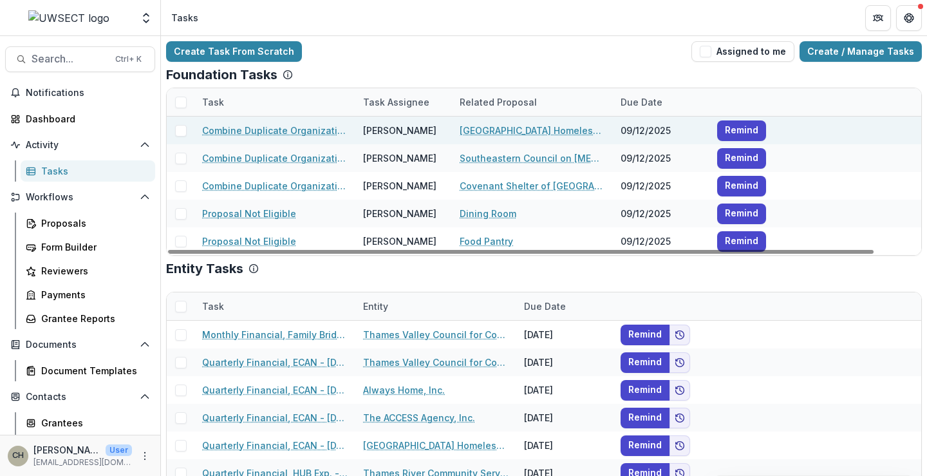
click at [516, 127] on link "[GEOGRAPHIC_DATA] Homeless Hospitality Center" at bounding box center [532, 131] width 145 height 14
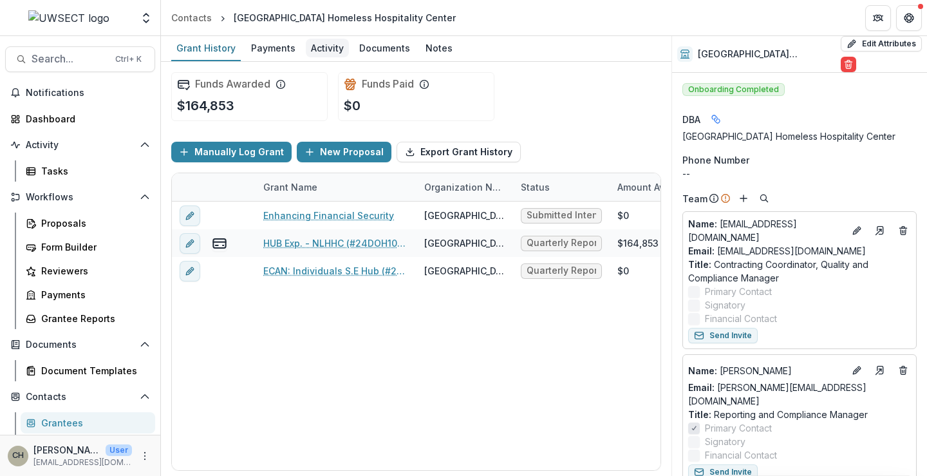
click at [321, 45] on div "Activity" at bounding box center [327, 48] width 43 height 19
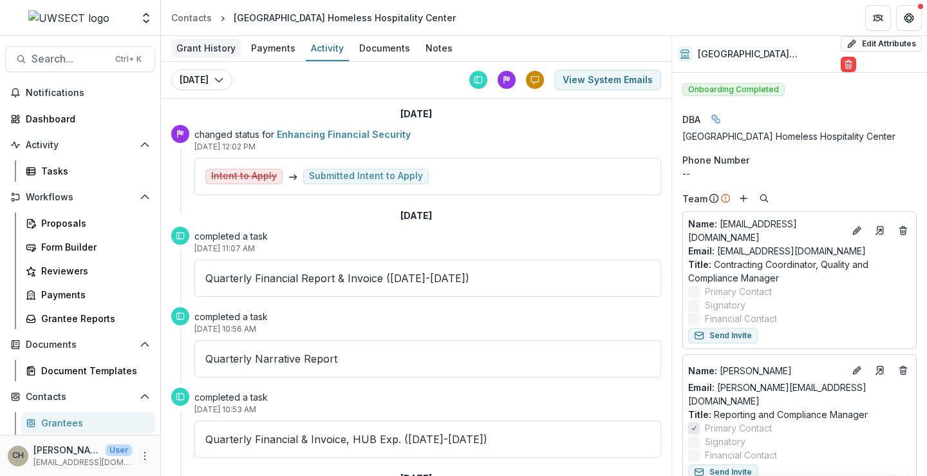
click at [205, 48] on div "Grant History" at bounding box center [206, 48] width 70 height 19
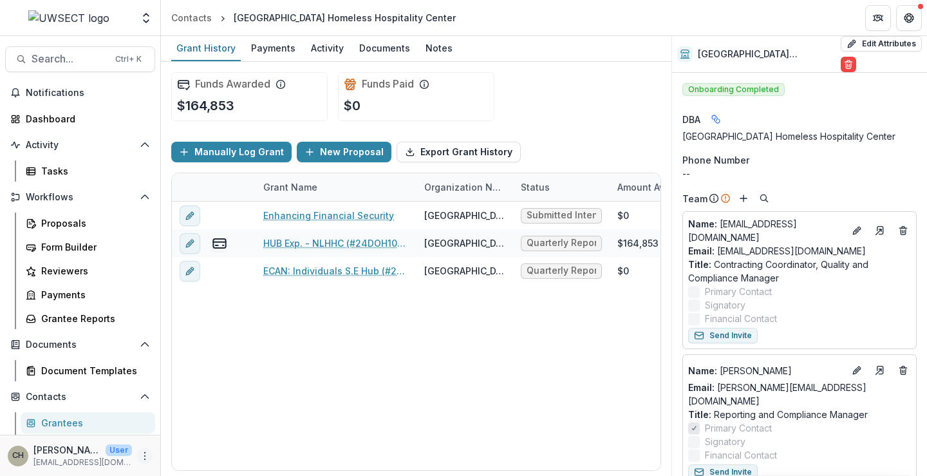
click at [140, 457] on icon "More" at bounding box center [145, 456] width 10 height 10
click at [209, 426] on link "User Settings" at bounding box center [226, 428] width 138 height 21
select select "****"
select select "********"
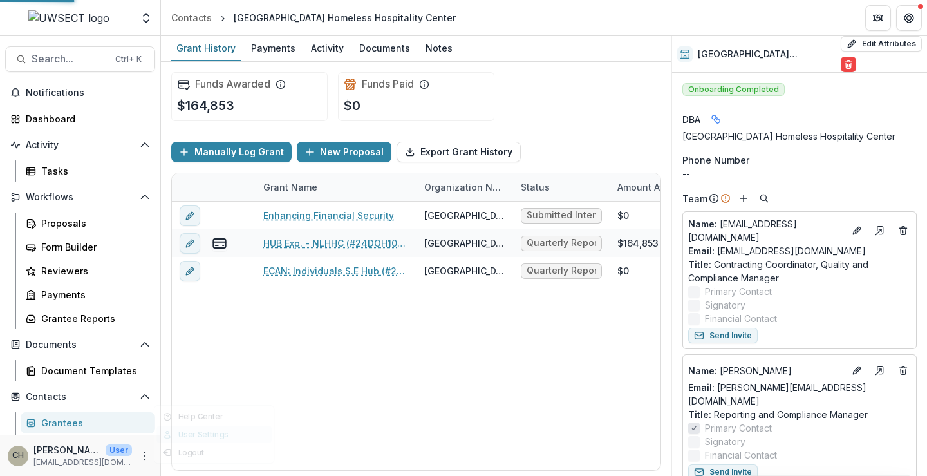
select select "**********"
select select "****"
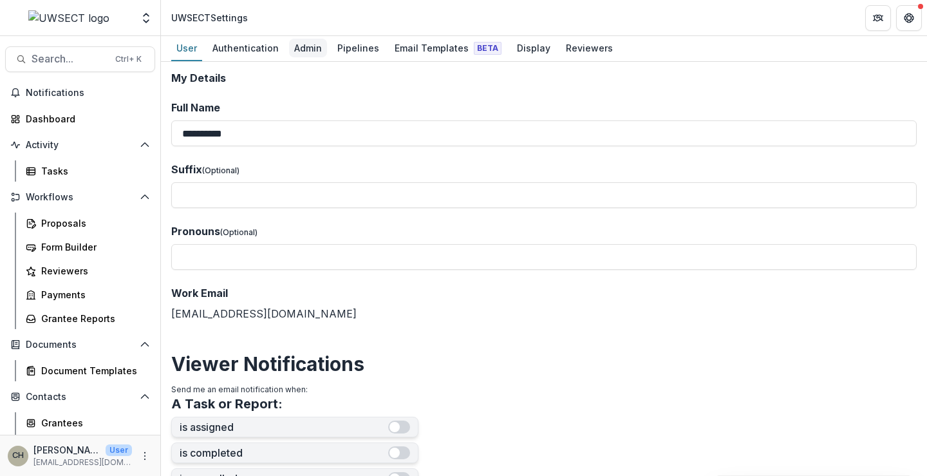
click at [308, 50] on div "Admin" at bounding box center [308, 48] width 38 height 19
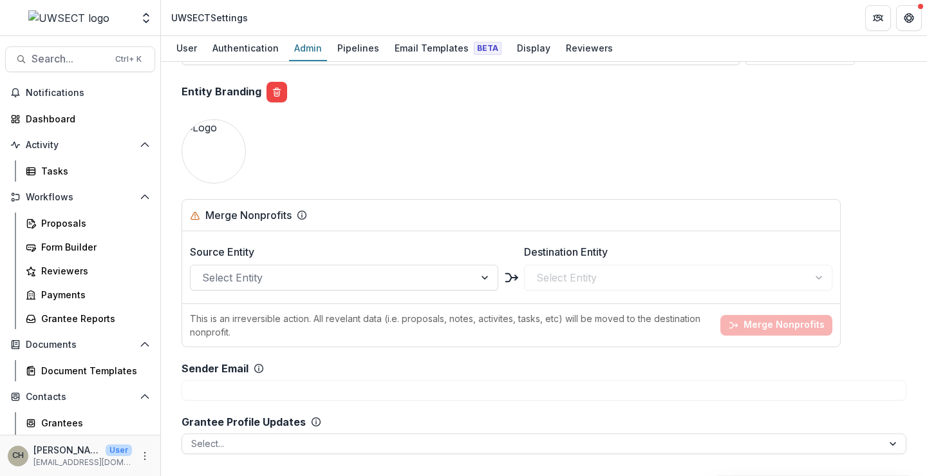
scroll to position [1159, 0]
click at [253, 270] on div at bounding box center [332, 277] width 261 height 18
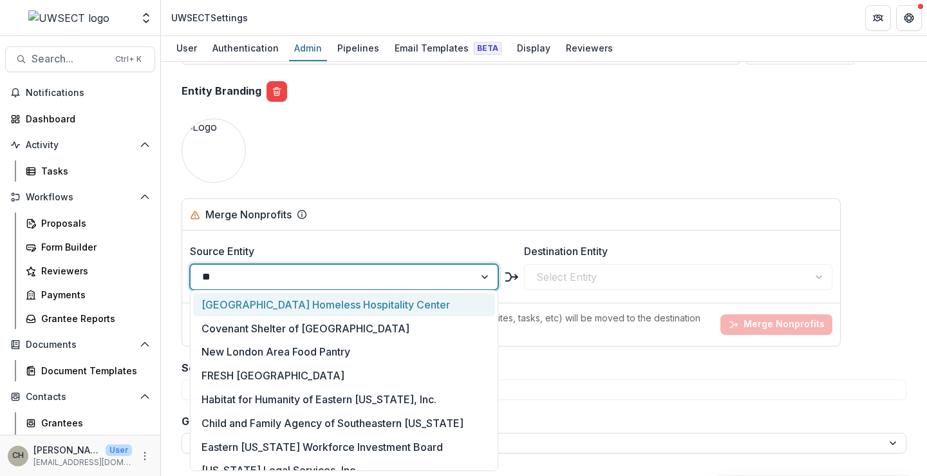
type input "*"
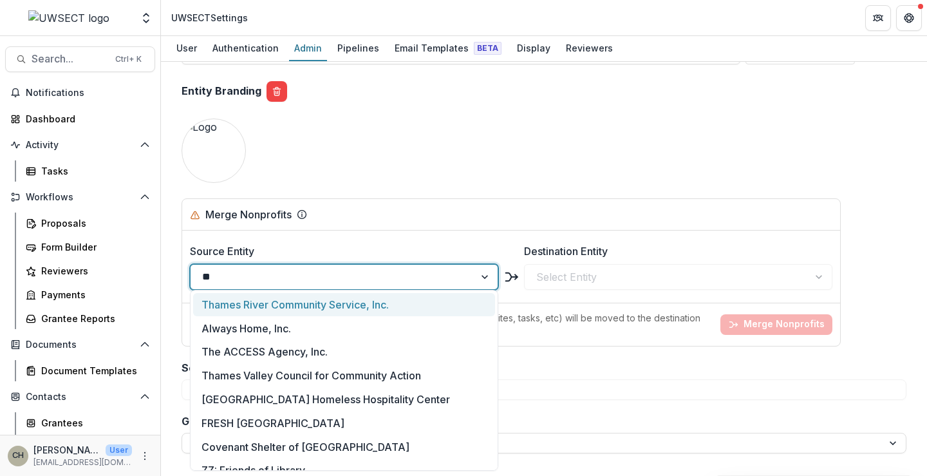
type input "*"
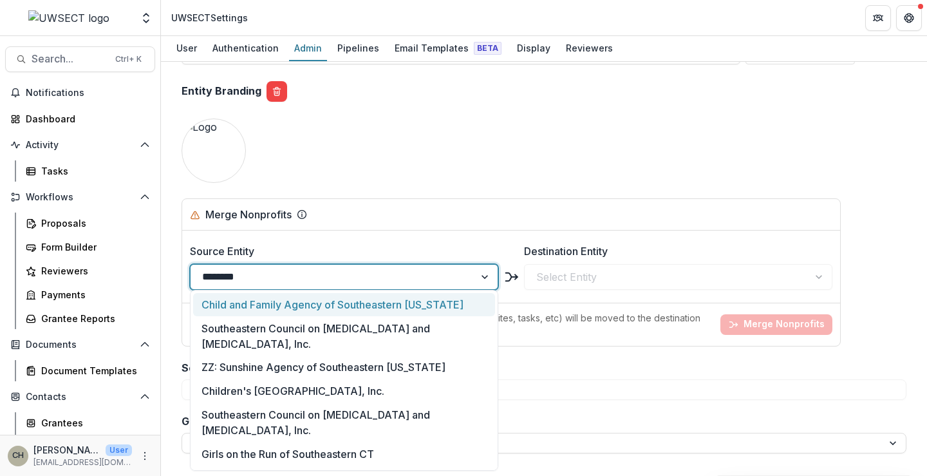
type input "********"
click at [707, 131] on div "**********" at bounding box center [543, 18] width 745 height 2211
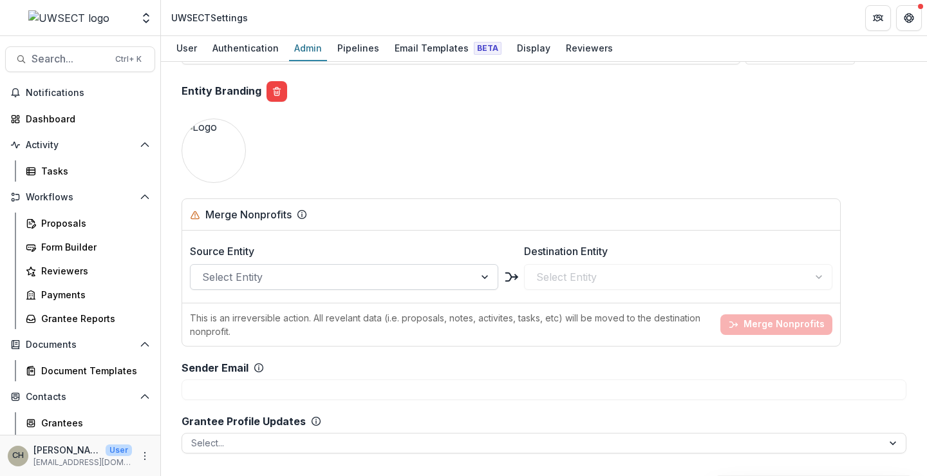
click at [268, 276] on div at bounding box center [332, 277] width 261 height 18
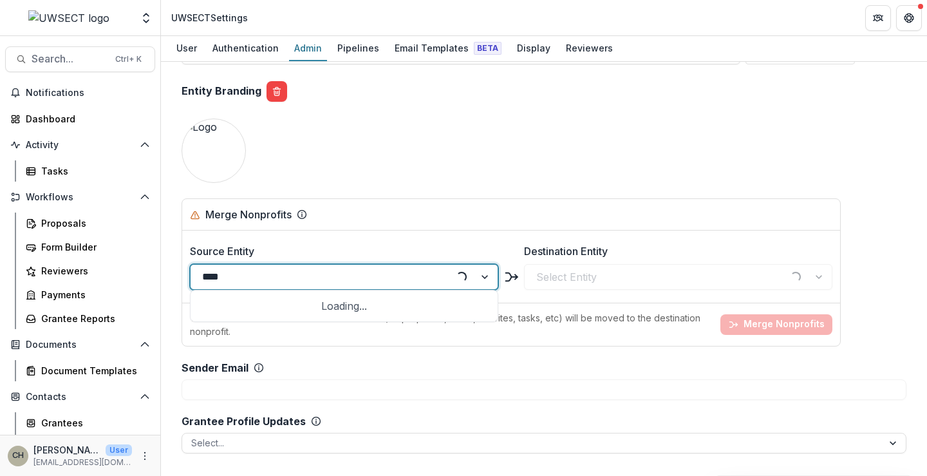
type input "*****"
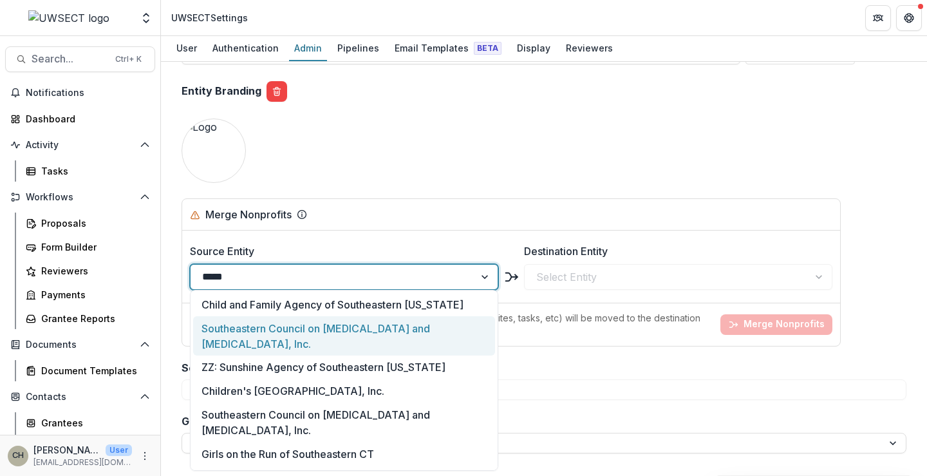
click at [275, 341] on div "Southeastern Council on [MEDICAL_DATA] and [MEDICAL_DATA], Inc." at bounding box center [344, 335] width 302 height 39
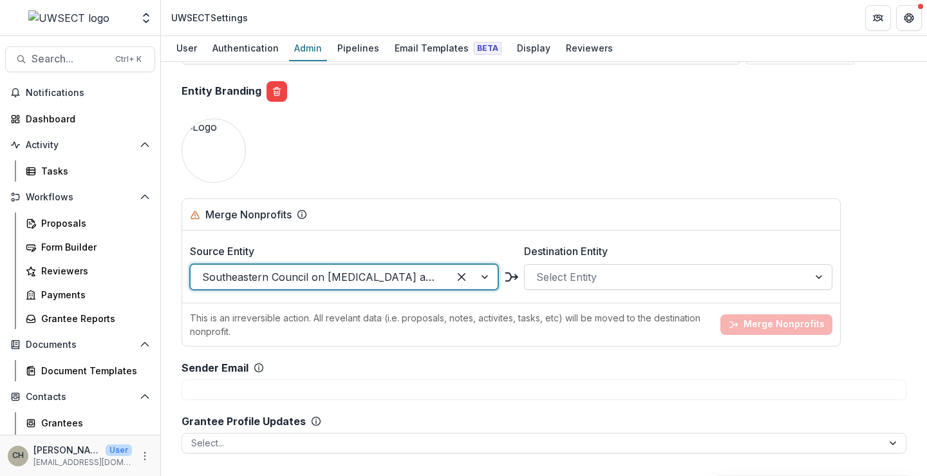
click at [574, 275] on div at bounding box center [666, 277] width 261 height 18
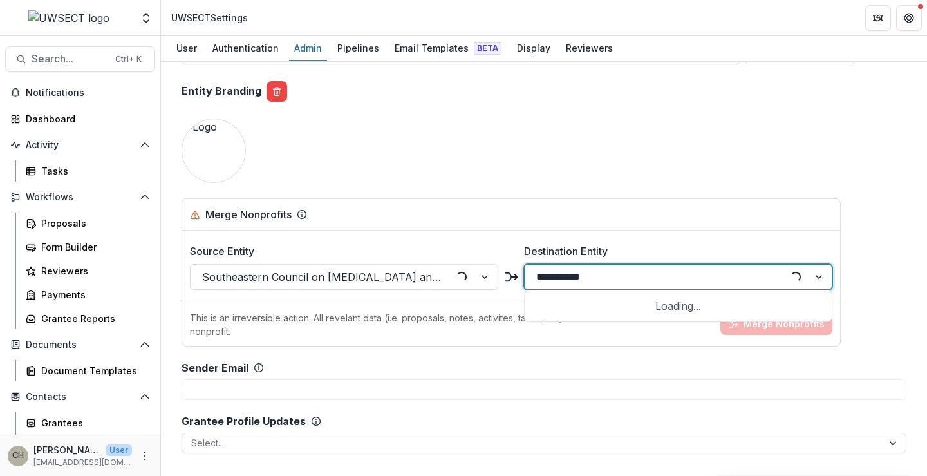
type input "**********"
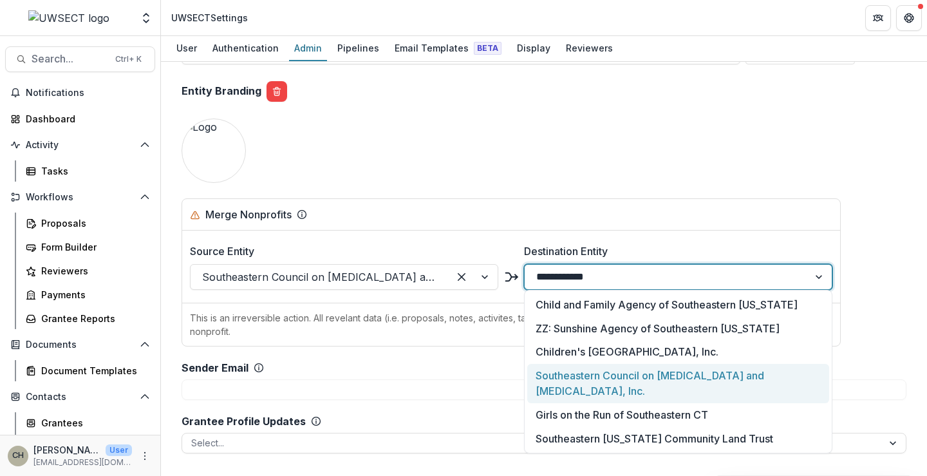
click at [611, 384] on div "Southeastern Council on [MEDICAL_DATA] and [MEDICAL_DATA], Inc." at bounding box center [678, 383] width 302 height 39
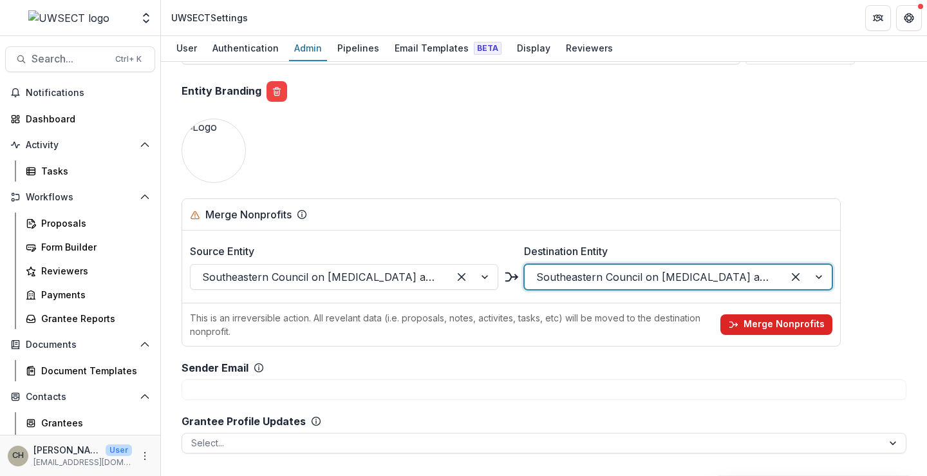
click at [762, 318] on button "Merge Nonprofits" at bounding box center [776, 324] width 112 height 21
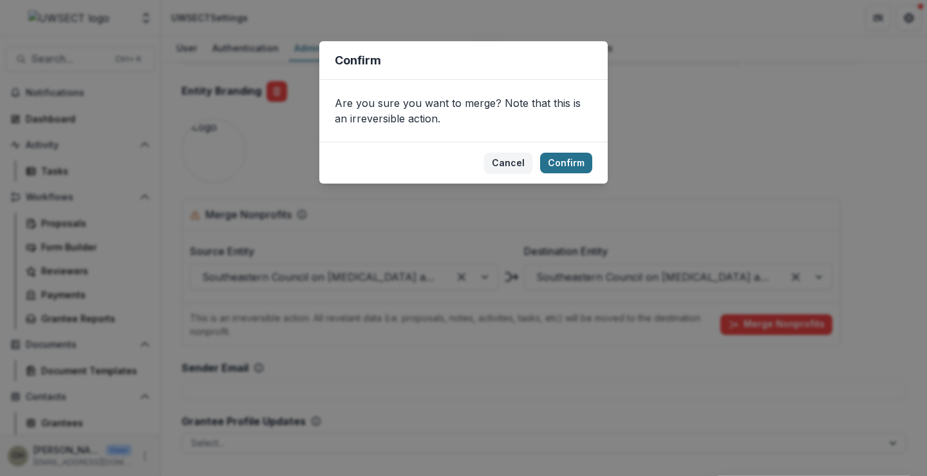
click at [568, 162] on button "Confirm" at bounding box center [566, 163] width 52 height 21
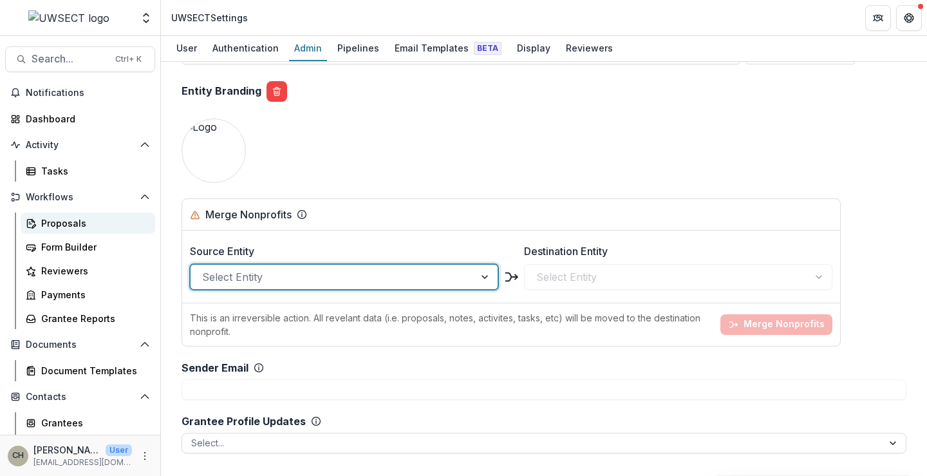
click at [49, 224] on div "Proposals" at bounding box center [93, 223] width 104 height 14
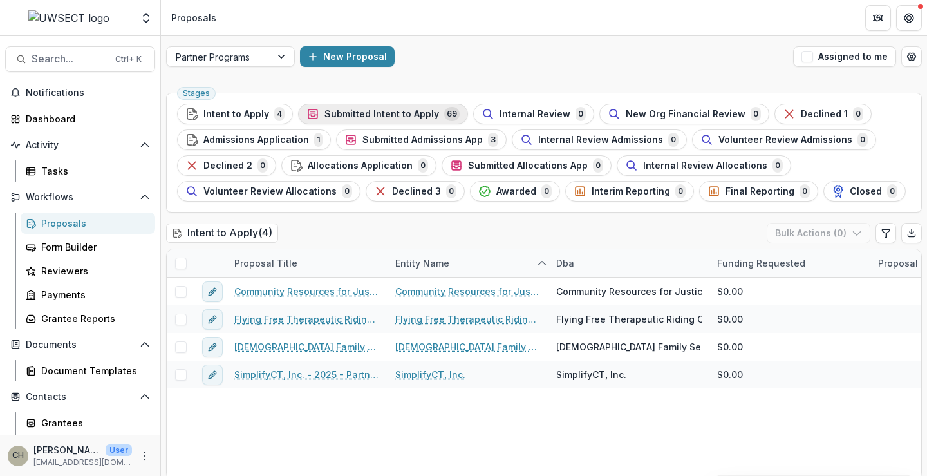
click at [332, 113] on span "Submitted Intent to Apply" at bounding box center [381, 114] width 115 height 11
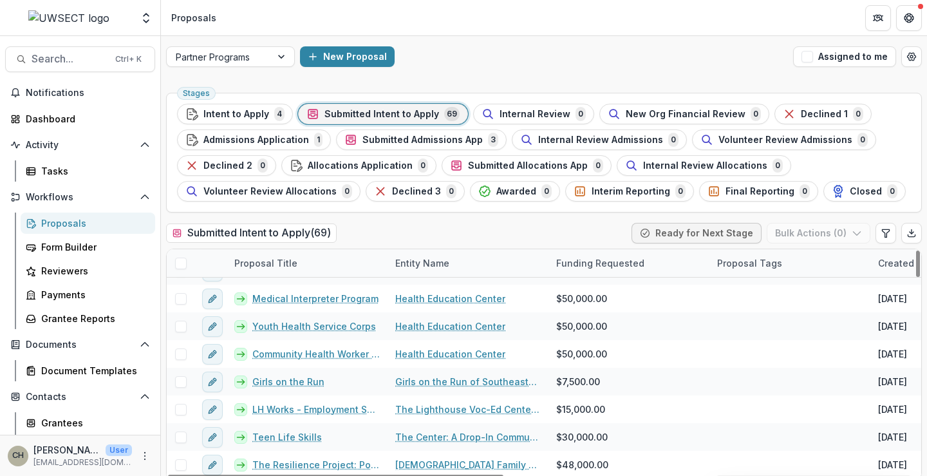
scroll to position [386, 0]
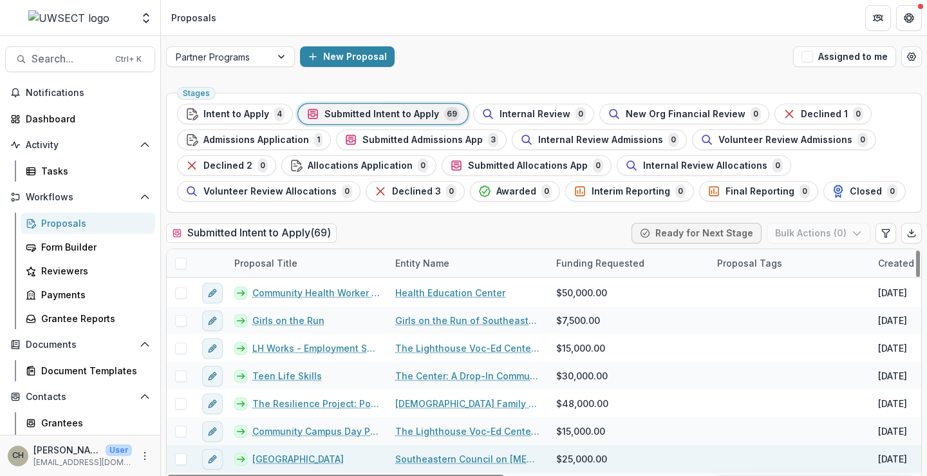
click at [440, 462] on link "Southeastern Council on [MEDICAL_DATA] and [MEDICAL_DATA], Inc." at bounding box center [467, 459] width 145 height 14
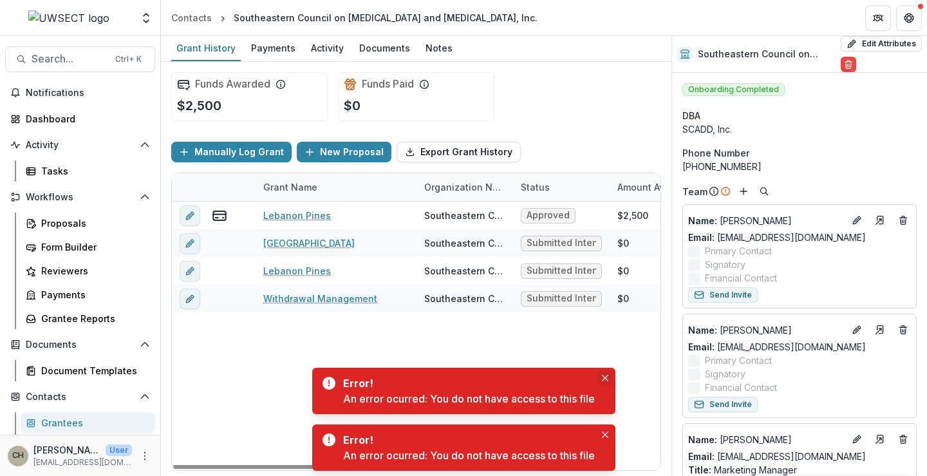
click at [603, 373] on button "Close" at bounding box center [604, 377] width 15 height 15
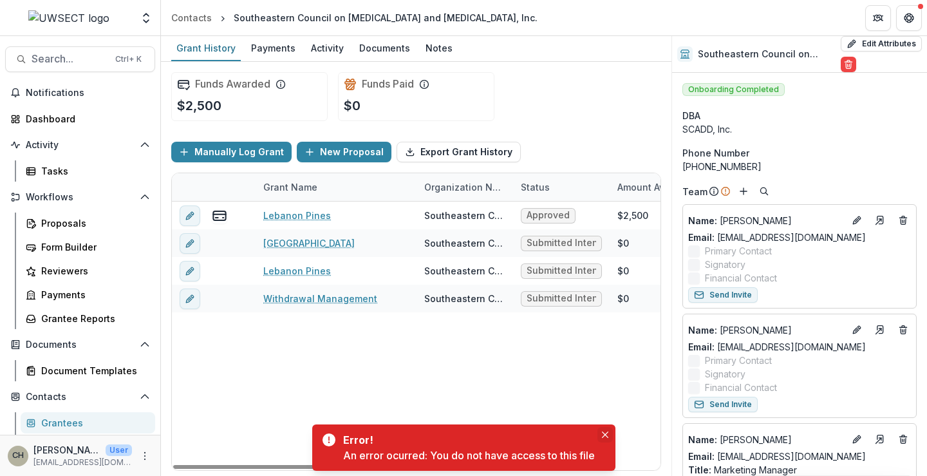
click at [604, 435] on icon "Close" at bounding box center [605, 434] width 6 height 6
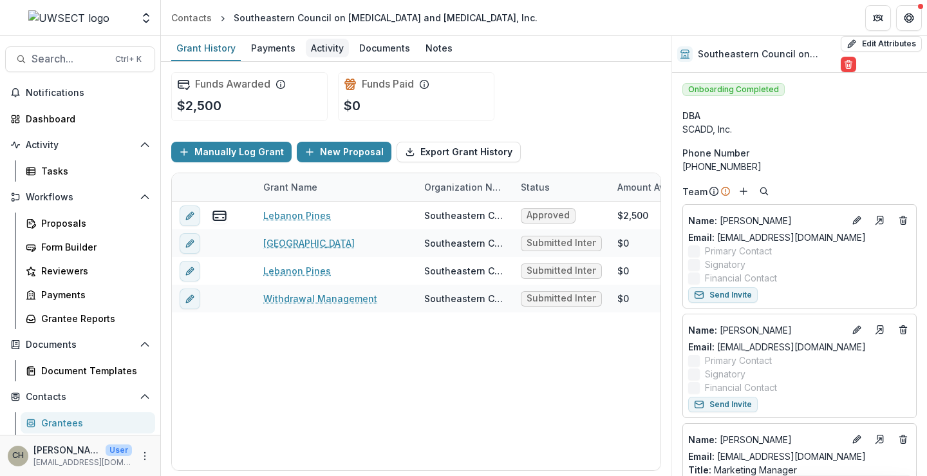
click at [325, 48] on div "Activity" at bounding box center [327, 48] width 43 height 19
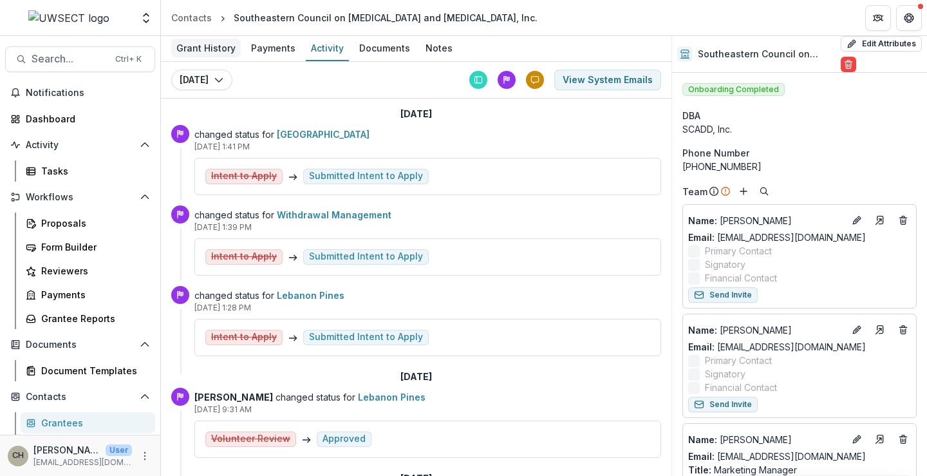
click at [207, 51] on div "Grant History" at bounding box center [206, 48] width 70 height 19
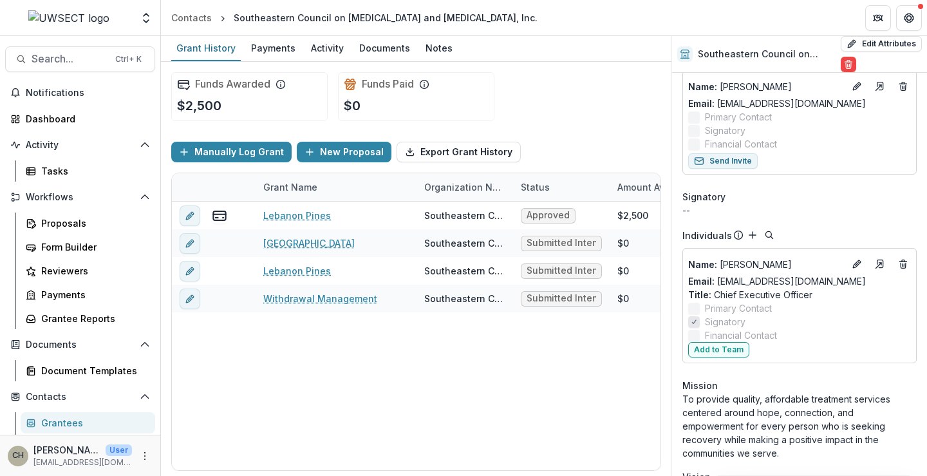
scroll to position [644, 0]
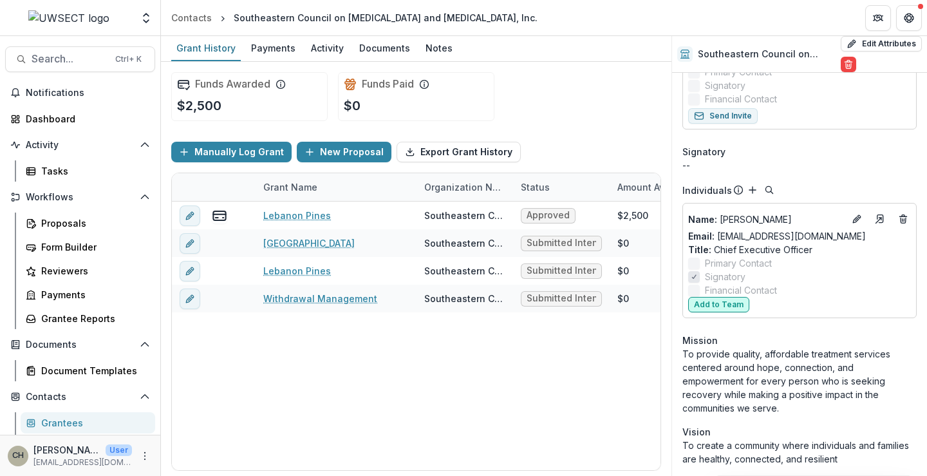
click at [732, 297] on button "Add to Team" at bounding box center [718, 304] width 61 height 15
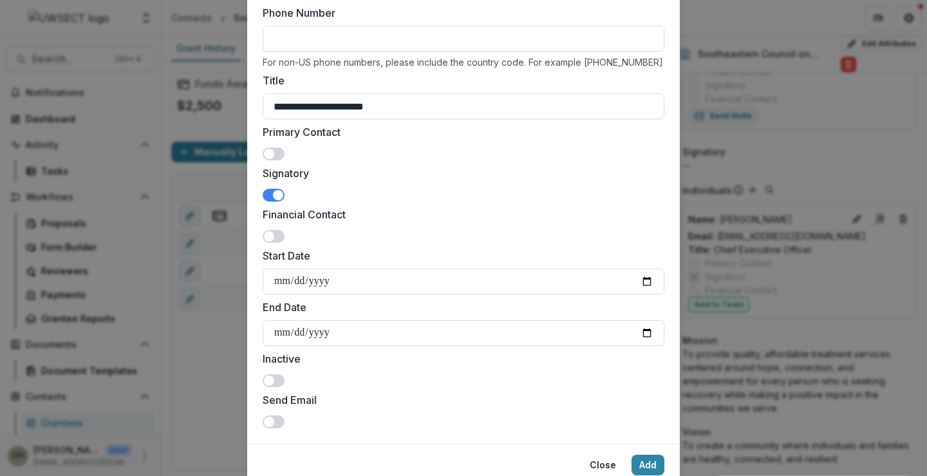
scroll to position [0, 0]
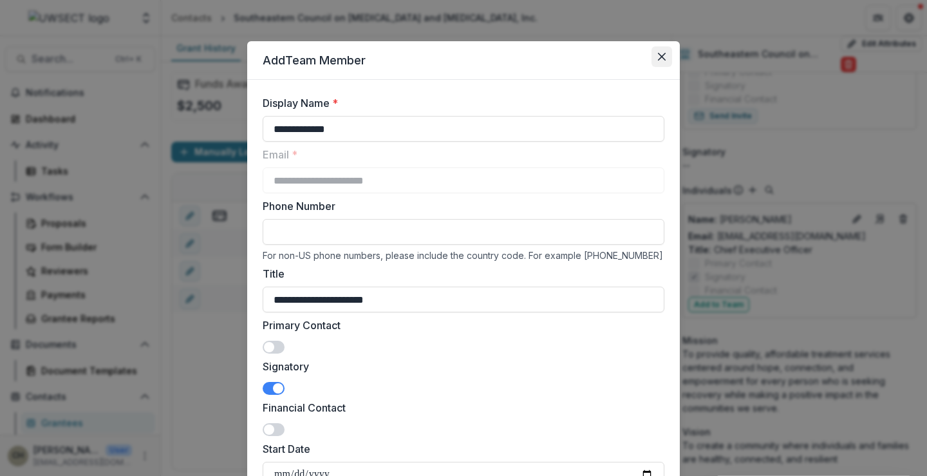
click at [660, 53] on icon "Close" at bounding box center [662, 57] width 8 height 8
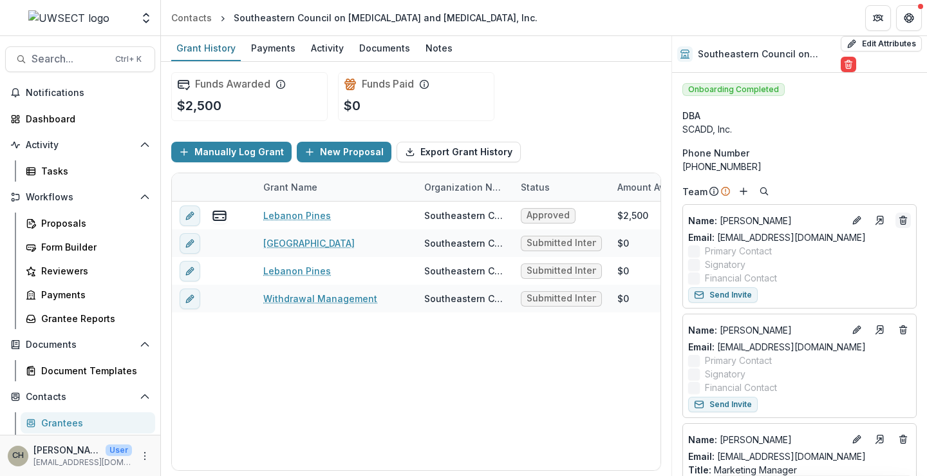
click at [899, 218] on icon "Deletes" at bounding box center [903, 220] width 10 height 10
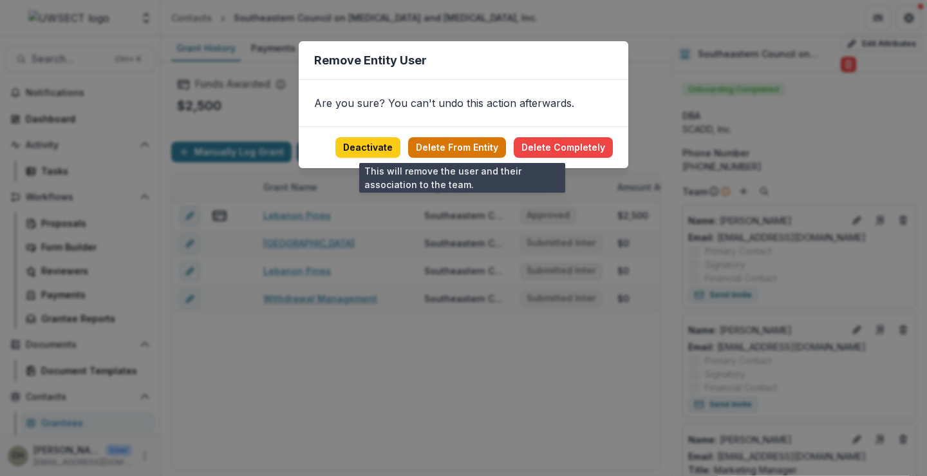
click at [433, 145] on button "Delete From Entity" at bounding box center [457, 147] width 98 height 21
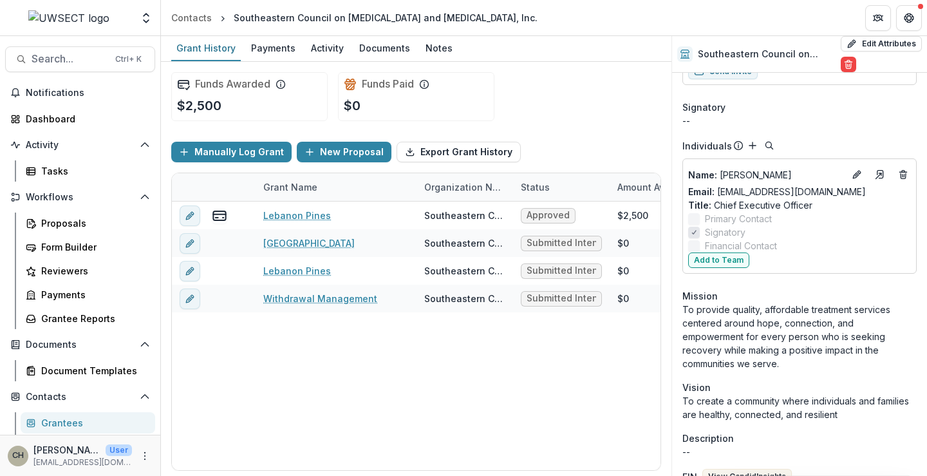
scroll to position [579, 0]
click at [733, 252] on button "Add to Team" at bounding box center [718, 259] width 61 height 15
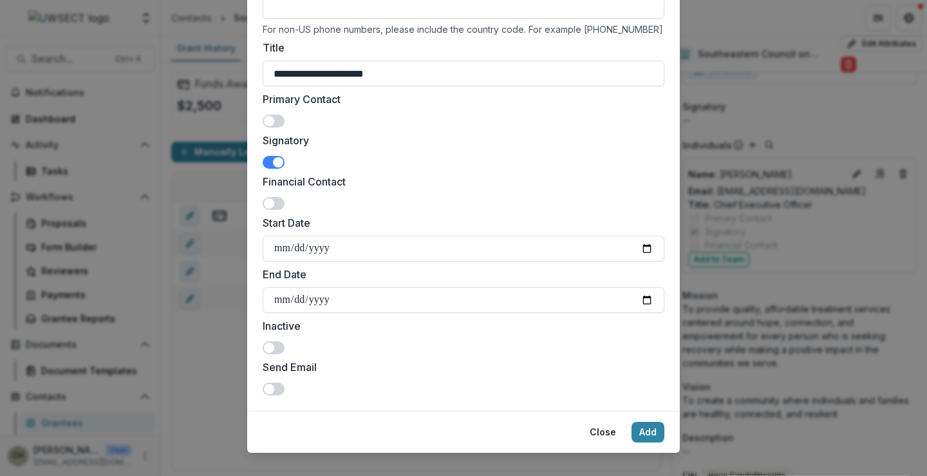
scroll to position [244, 0]
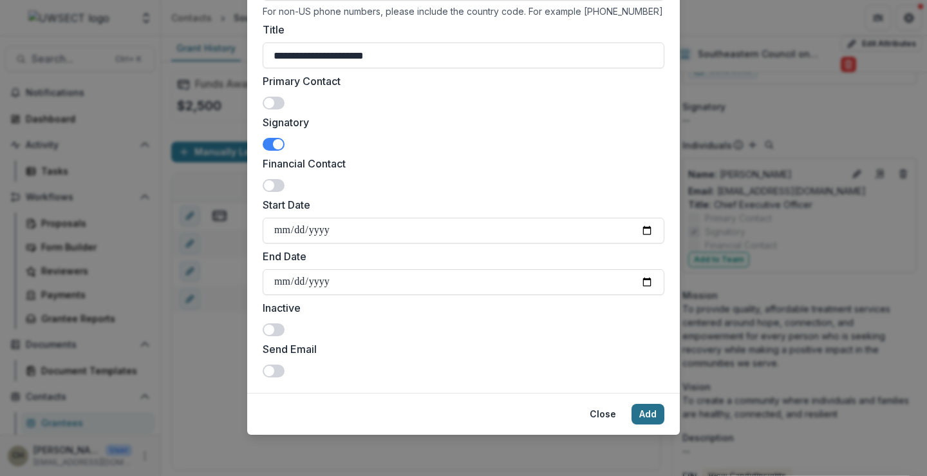
click at [648, 407] on button "Add" at bounding box center [648, 414] width 33 height 21
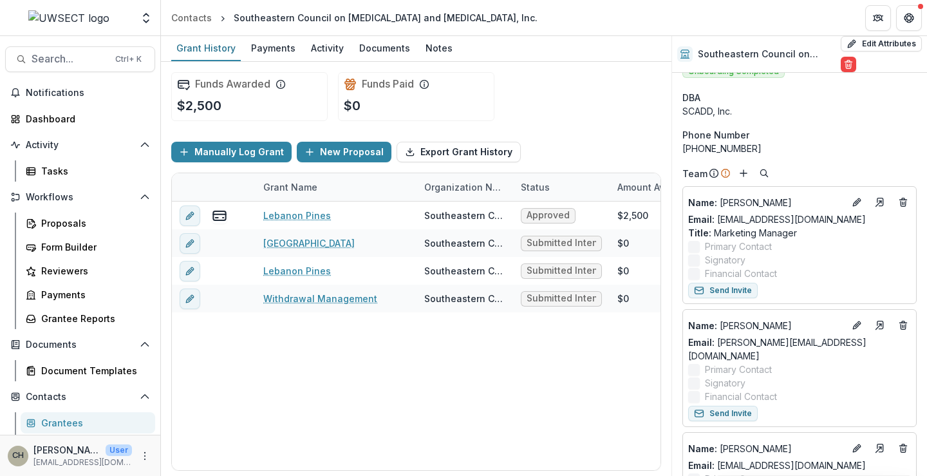
scroll to position [0, 0]
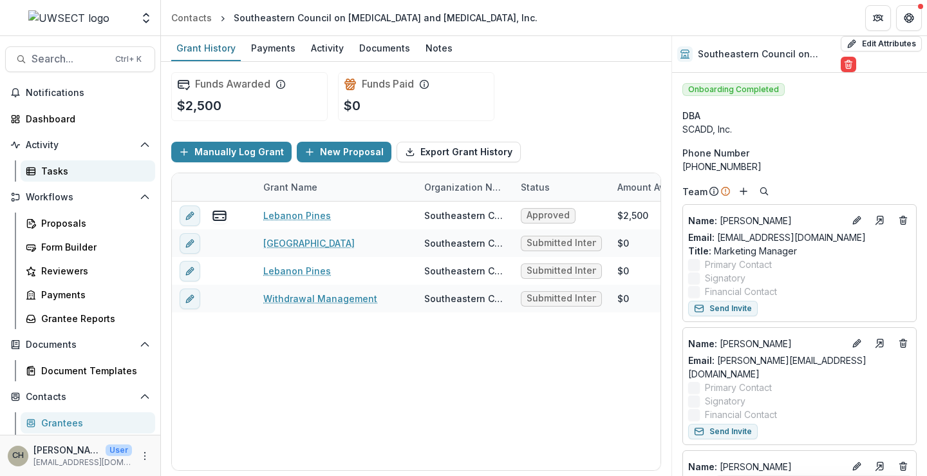
click at [62, 168] on div "Tasks" at bounding box center [93, 171] width 104 height 14
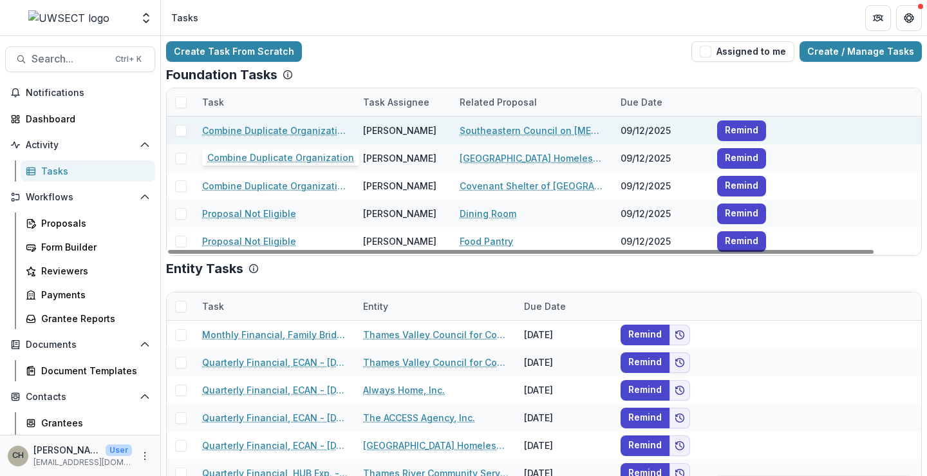
click at [304, 129] on link "Combine Duplicate Organization" at bounding box center [274, 131] width 145 height 14
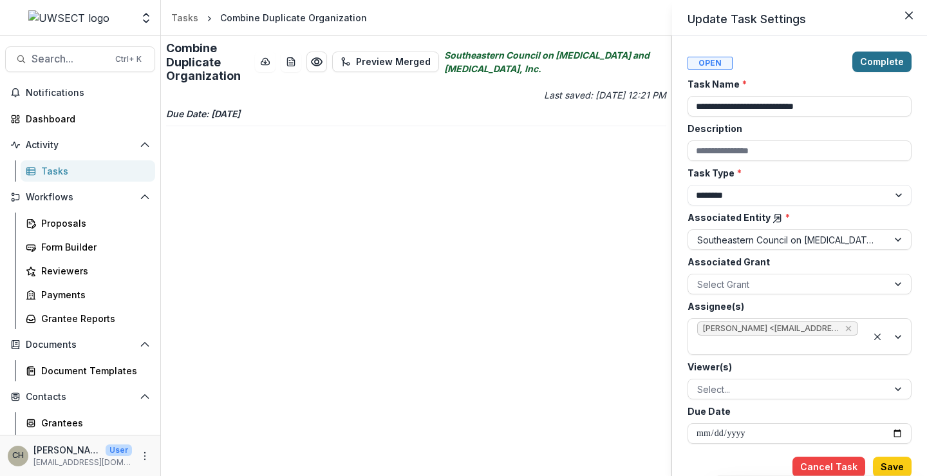
click at [894, 60] on button "Complete" at bounding box center [881, 61] width 59 height 21
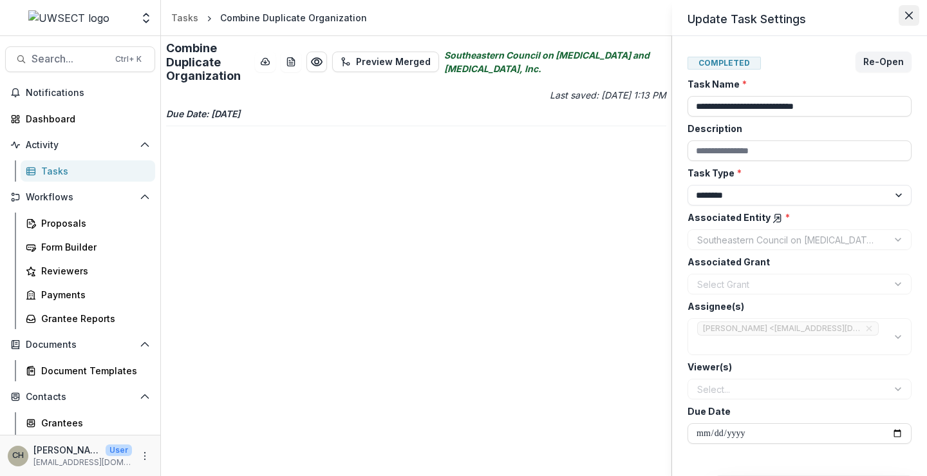
click at [910, 7] on button "Close" at bounding box center [909, 15] width 21 height 21
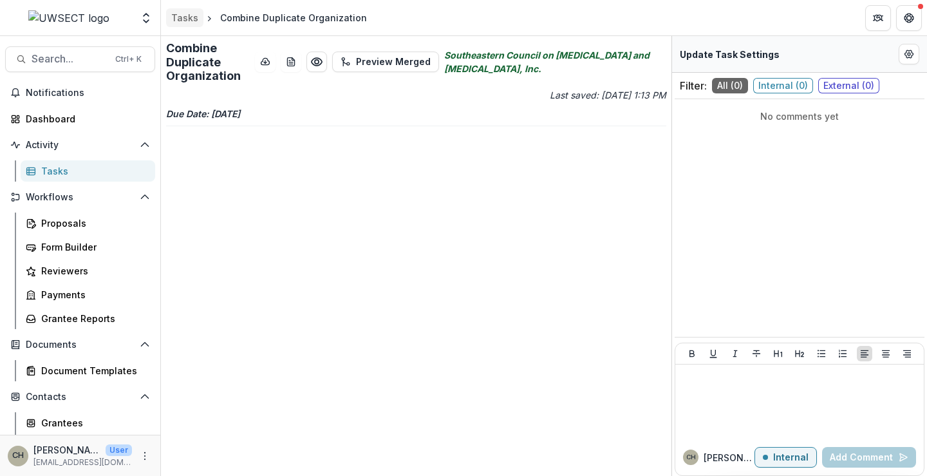
click at [176, 18] on div "Tasks" at bounding box center [184, 18] width 27 height 14
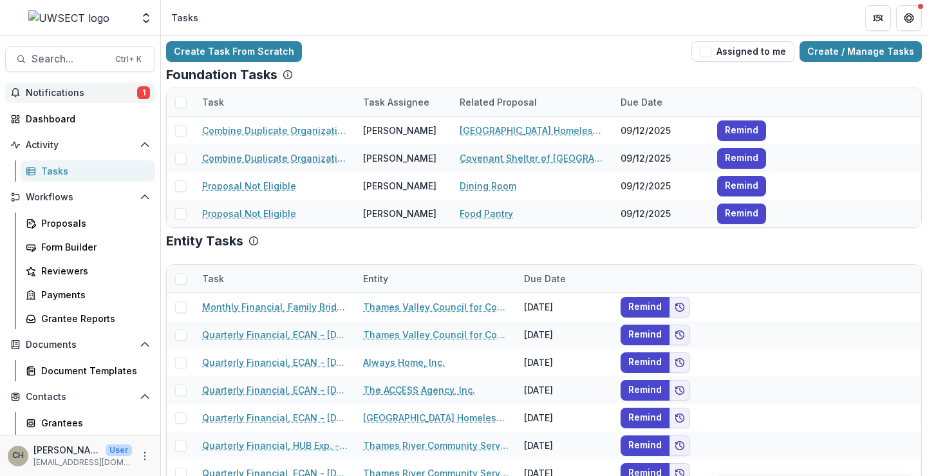
click at [108, 97] on span "Notifications" at bounding box center [81, 93] width 111 height 11
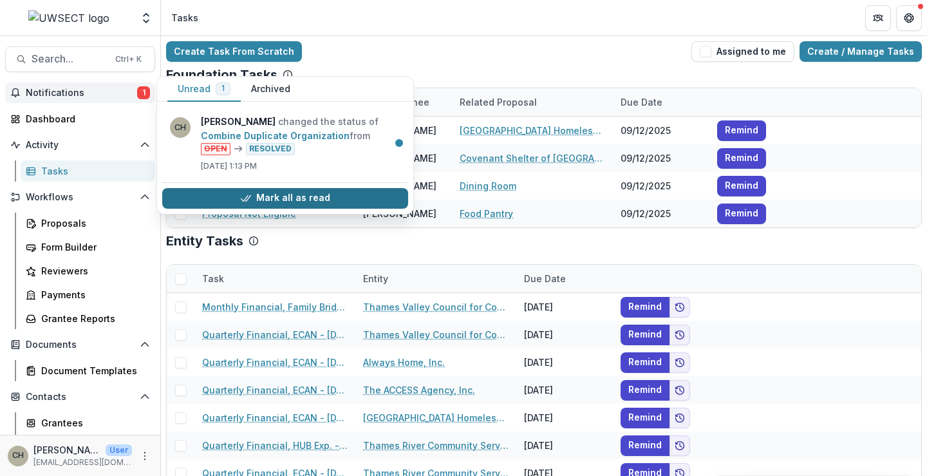
click at [308, 196] on button "Mark all as read" at bounding box center [285, 198] width 246 height 21
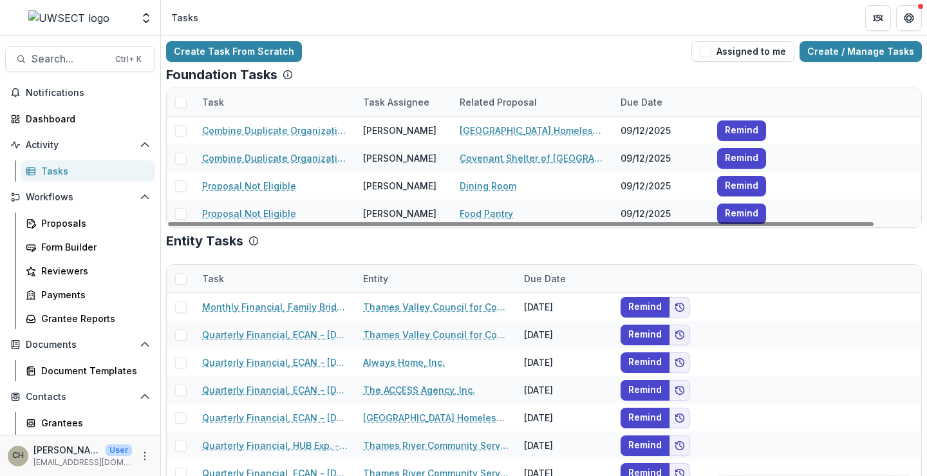
click at [468, 82] on div "Foundation Tasks" at bounding box center [544, 74] width 756 height 15
